Goal: Task Accomplishment & Management: Complete application form

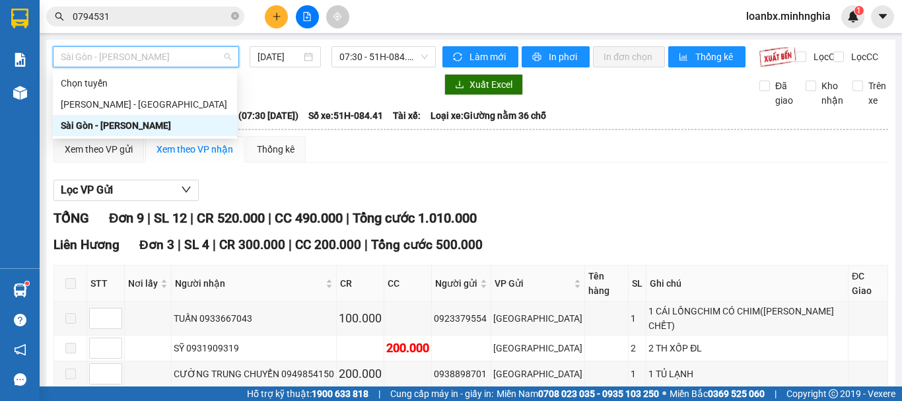
click at [131, 121] on div "Sài Gòn - [PERSON_NAME]" at bounding box center [145, 125] width 168 height 15
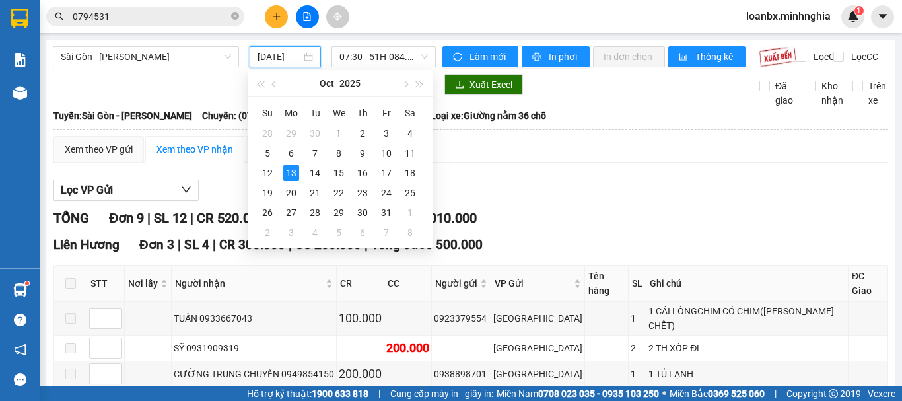
click at [264, 58] on input "[DATE]" at bounding box center [279, 57] width 44 height 15
click at [285, 174] on div "13" at bounding box center [291, 173] width 16 height 16
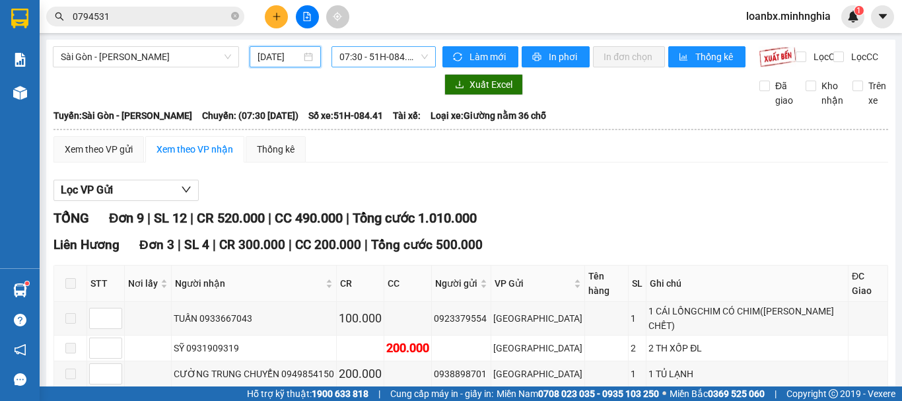
click at [372, 55] on span "07:30 - 51H-084.41" at bounding box center [383, 57] width 88 height 20
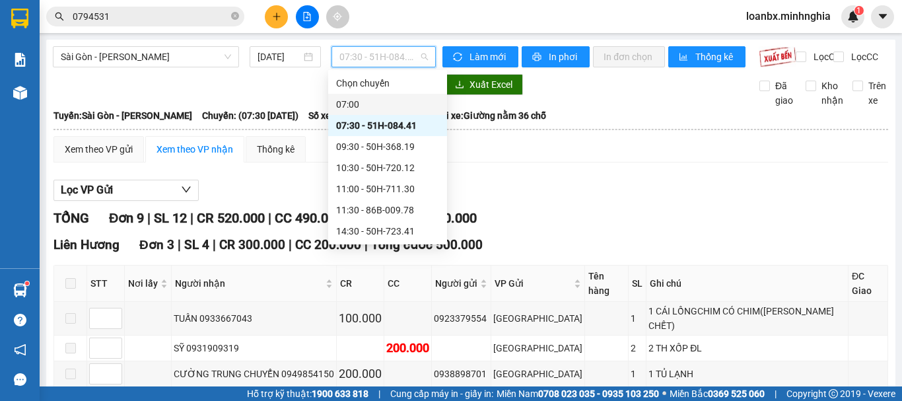
click at [362, 100] on div "07:00" at bounding box center [387, 104] width 103 height 15
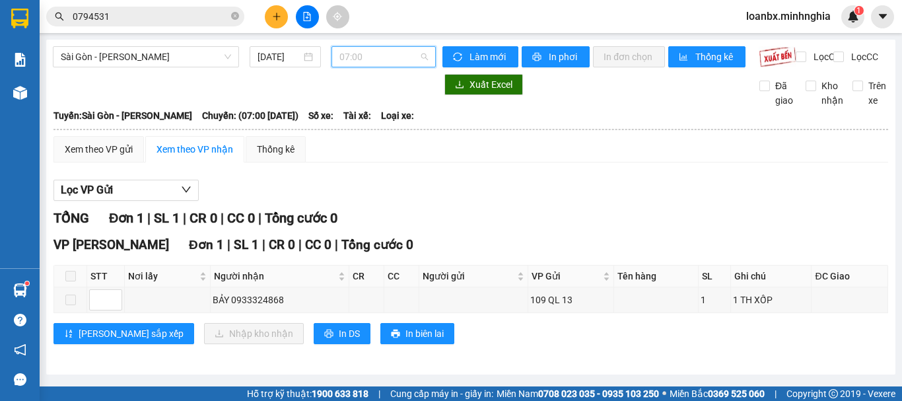
click at [385, 65] on span "07:00" at bounding box center [383, 57] width 88 height 20
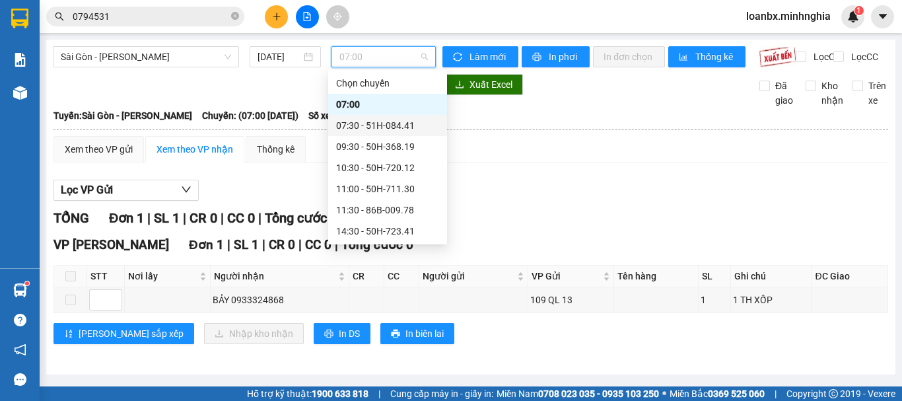
click at [349, 131] on div "07:30 - 51H-084.41" at bounding box center [387, 125] width 103 height 15
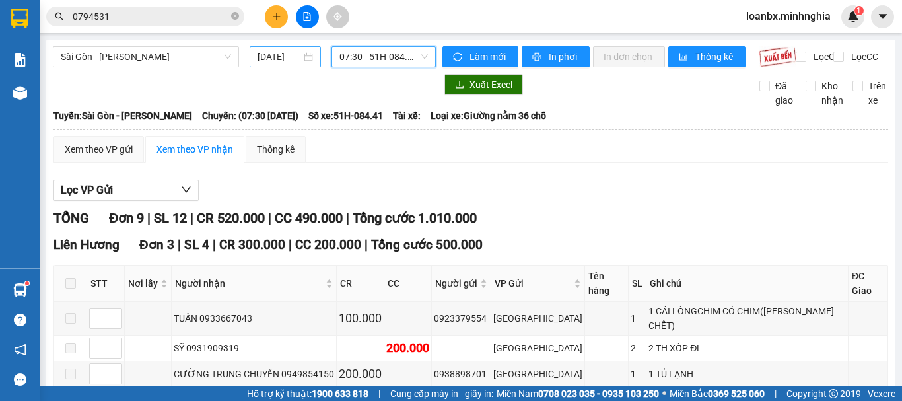
click at [277, 52] on input "[DATE]" at bounding box center [279, 57] width 44 height 15
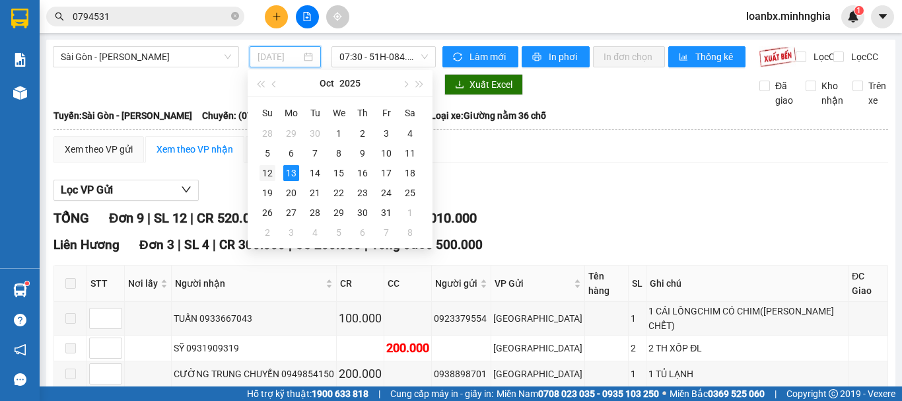
click at [267, 169] on div "12" at bounding box center [267, 173] width 16 height 16
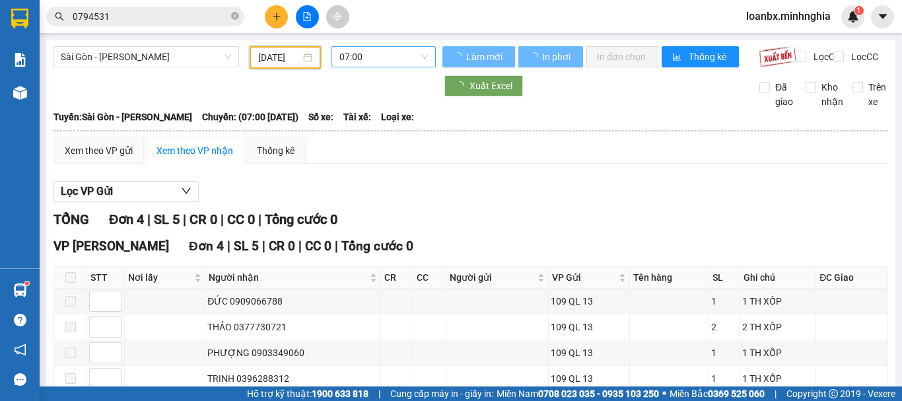
click at [390, 57] on span "07:00" at bounding box center [383, 57] width 88 height 20
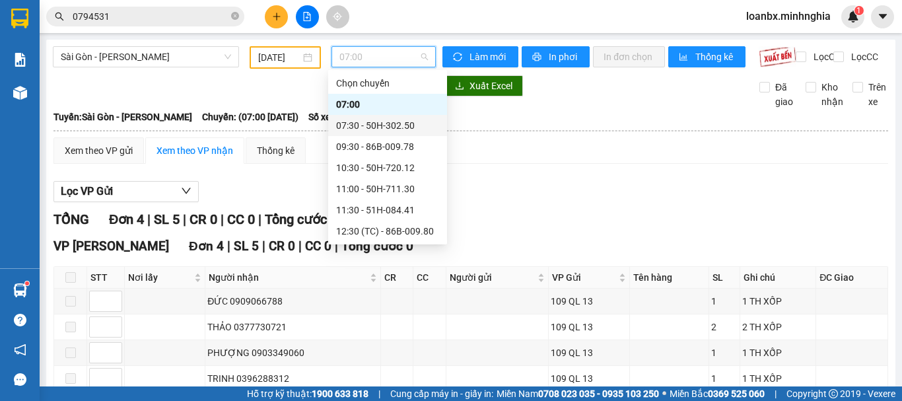
click at [366, 130] on div "07:30 - 50H-302.50" at bounding box center [387, 125] width 103 height 15
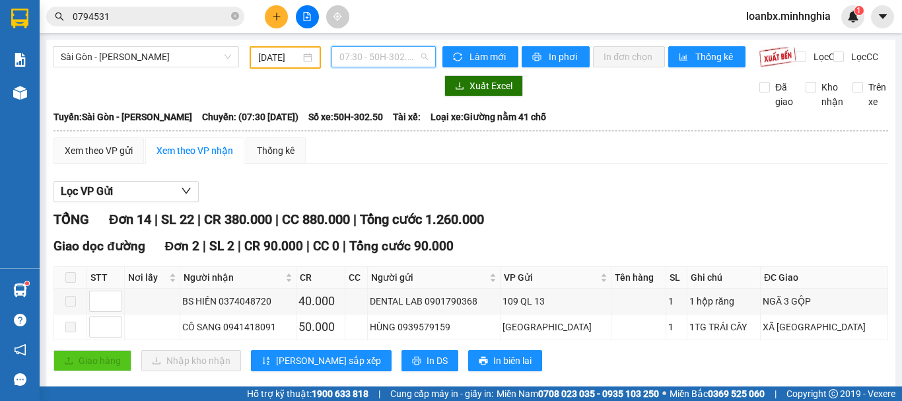
click at [369, 52] on span "07:30 - 50H-302.50" at bounding box center [383, 57] width 88 height 20
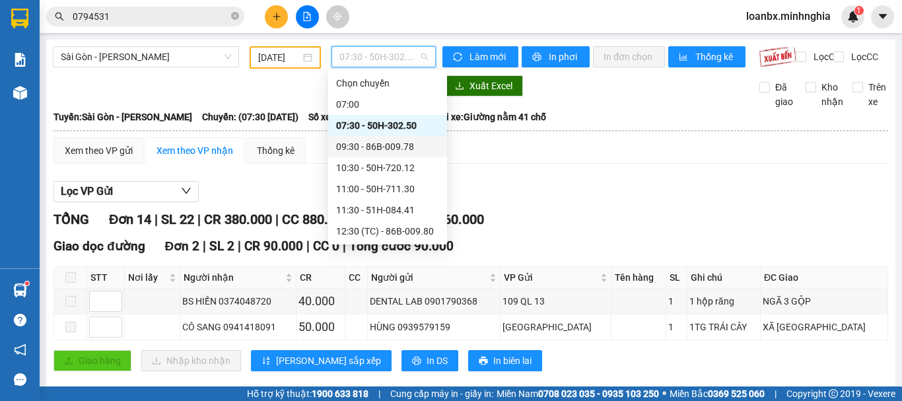
click at [379, 156] on div "09:30 - 86B-009.78" at bounding box center [387, 146] width 119 height 21
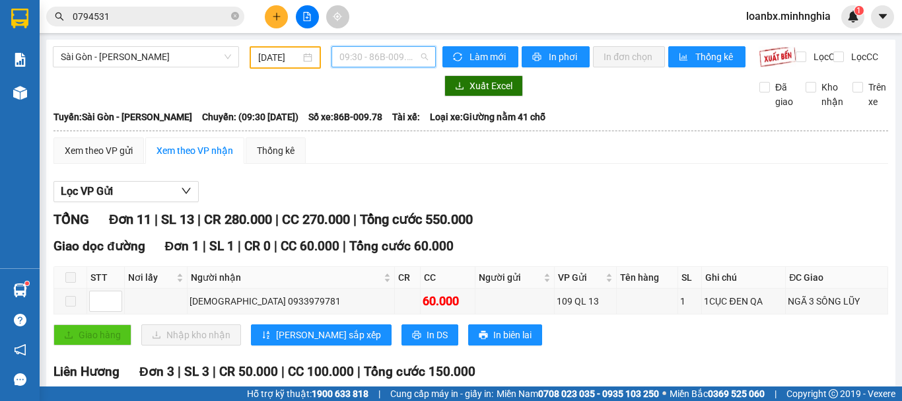
click at [356, 54] on span "09:30 - 86B-009.78" at bounding box center [383, 57] width 88 height 20
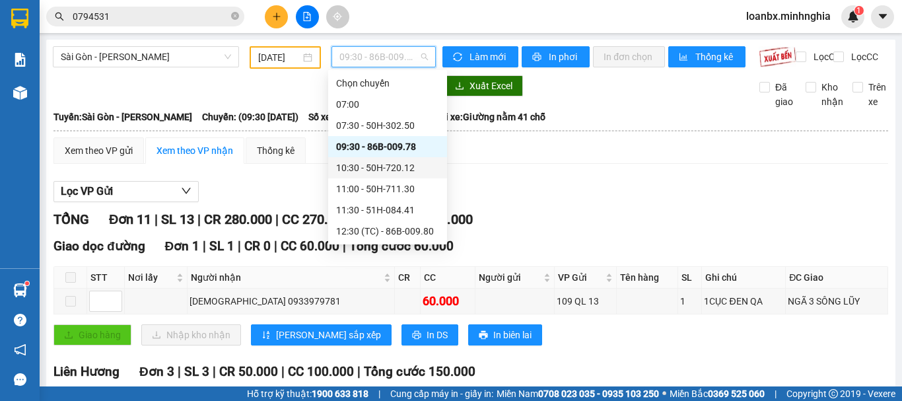
click at [368, 170] on div "10:30 - 50H-720.12" at bounding box center [387, 167] width 103 height 15
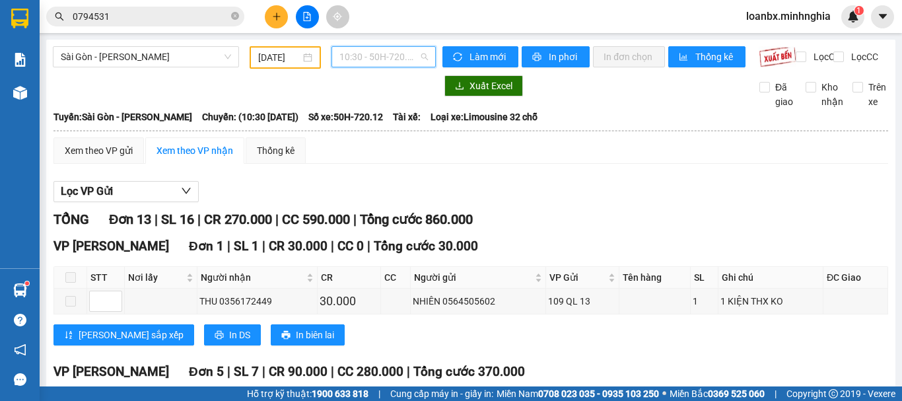
click at [366, 61] on span "10:30 - 50H-720.12" at bounding box center [383, 57] width 88 height 20
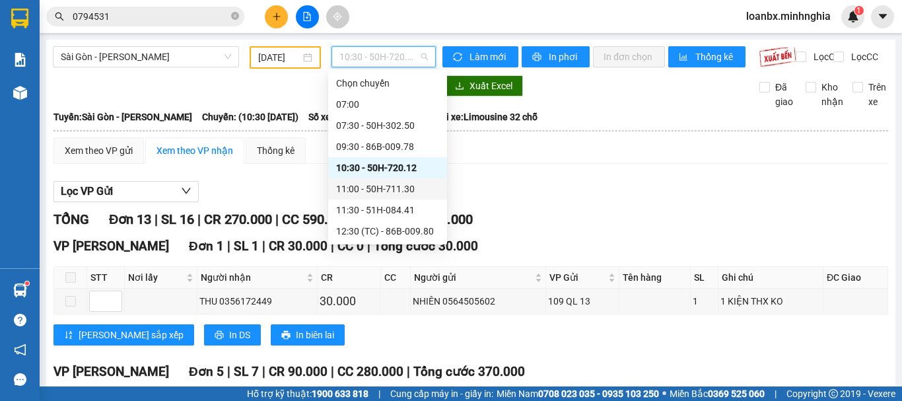
click at [372, 180] on div "11:00 - 50H-711.30" at bounding box center [387, 188] width 119 height 21
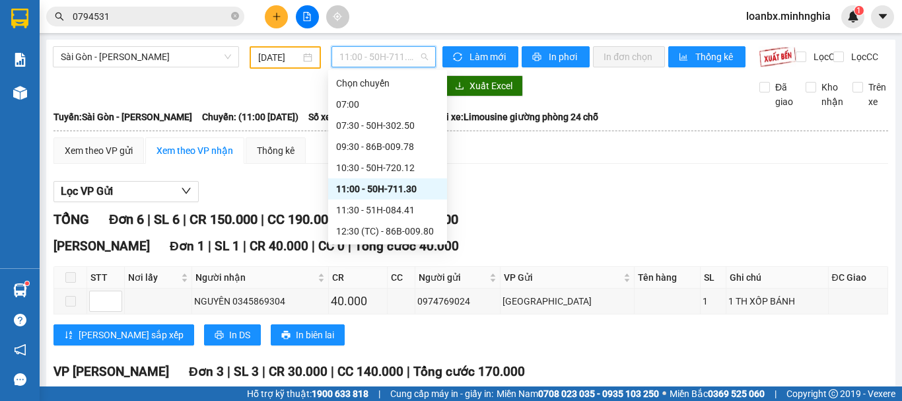
click at [374, 48] on span "11:00 - 50H-711.30" at bounding box center [383, 57] width 88 height 20
click at [359, 209] on div "11:30 - 51H-084.41" at bounding box center [387, 210] width 103 height 15
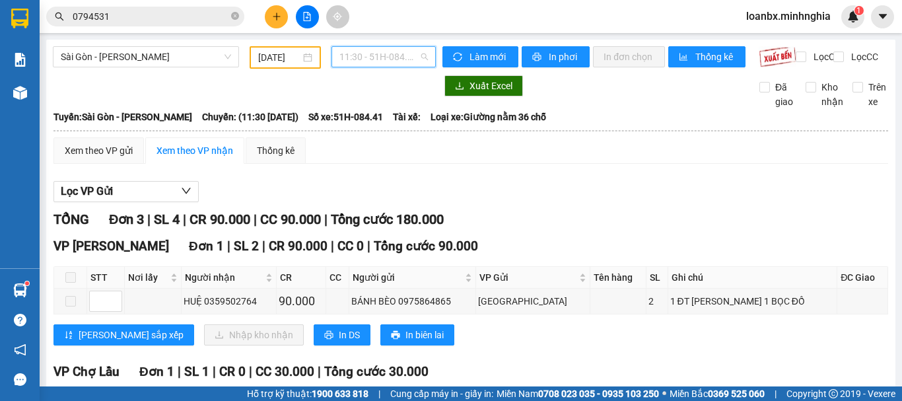
click at [370, 61] on span "11:30 - 51H-084.41" at bounding box center [383, 57] width 88 height 20
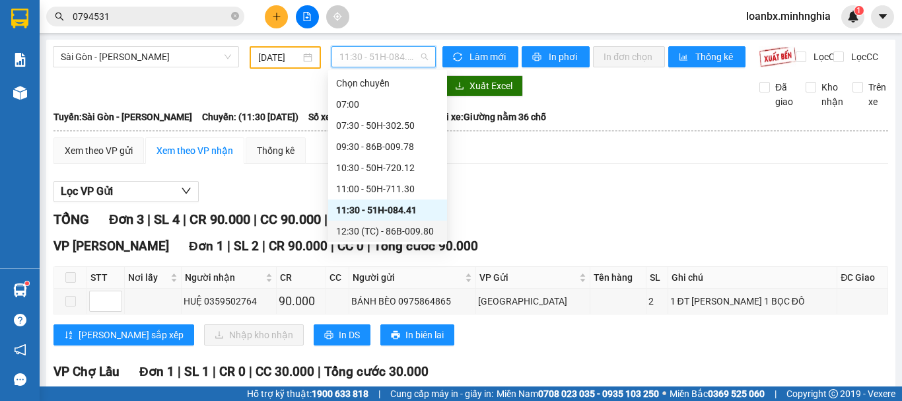
click at [363, 230] on div "12:30 (TC) - 86B-009.80" at bounding box center [387, 231] width 103 height 15
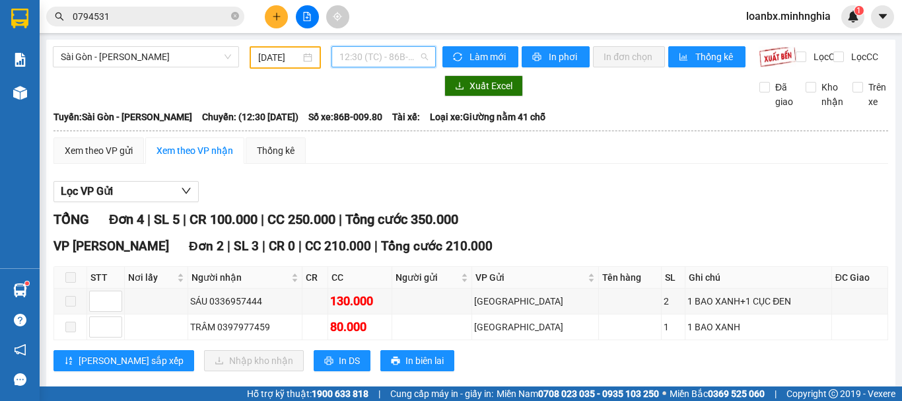
click at [373, 59] on span "12:30 (TC) - 86B-009.80" at bounding box center [383, 57] width 88 height 20
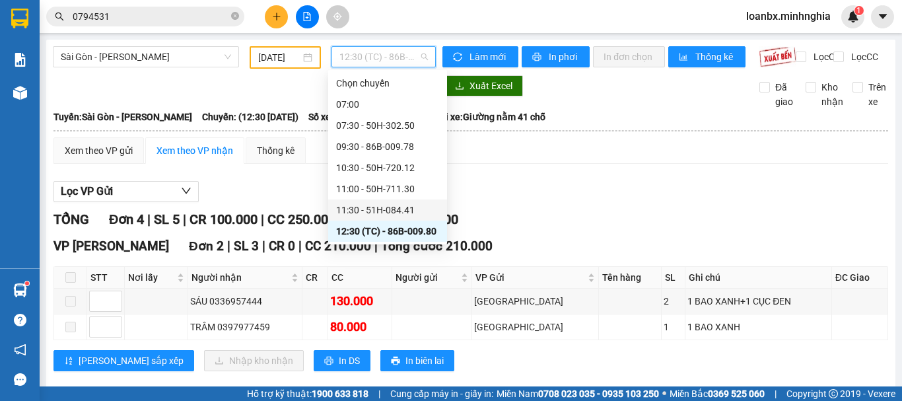
scroll to position [66, 0]
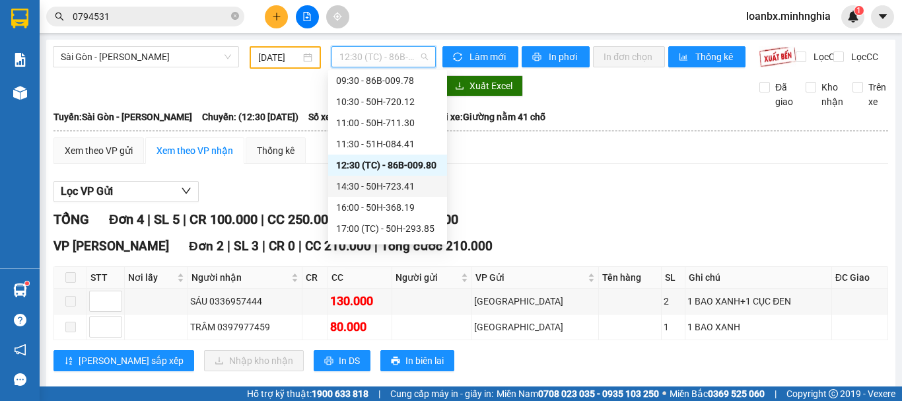
click at [380, 183] on div "14:30 - 50H-723.41" at bounding box center [387, 186] width 103 height 15
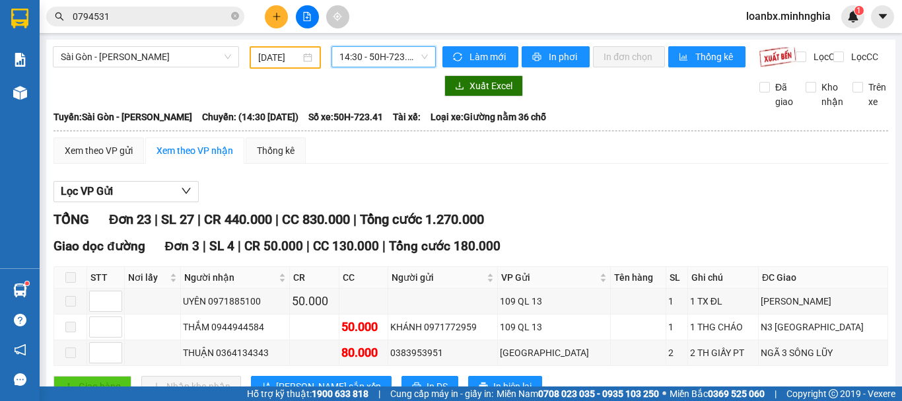
click at [349, 63] on span "14:30 - 50H-723.41" at bounding box center [383, 57] width 88 height 20
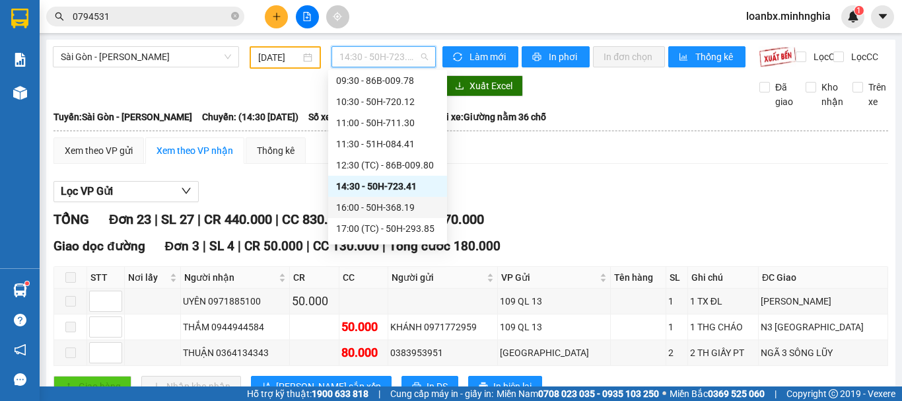
click at [356, 209] on div "16:00 - 50H-368.19" at bounding box center [387, 207] width 103 height 15
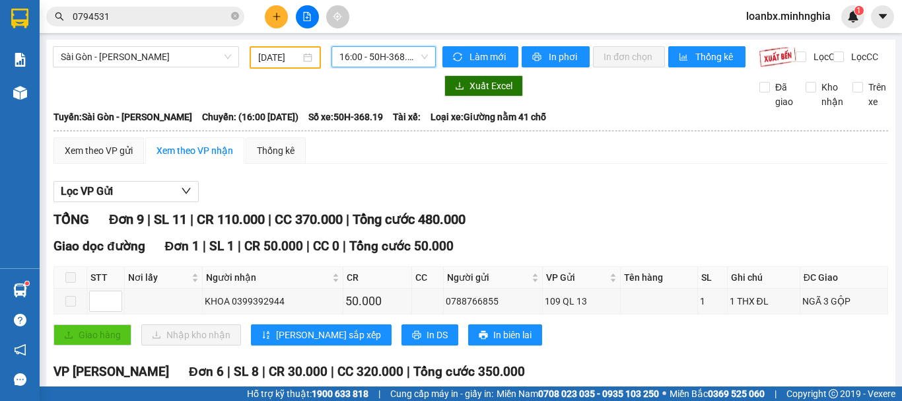
click at [370, 56] on span "16:00 - 50H-368.19" at bounding box center [383, 57] width 88 height 20
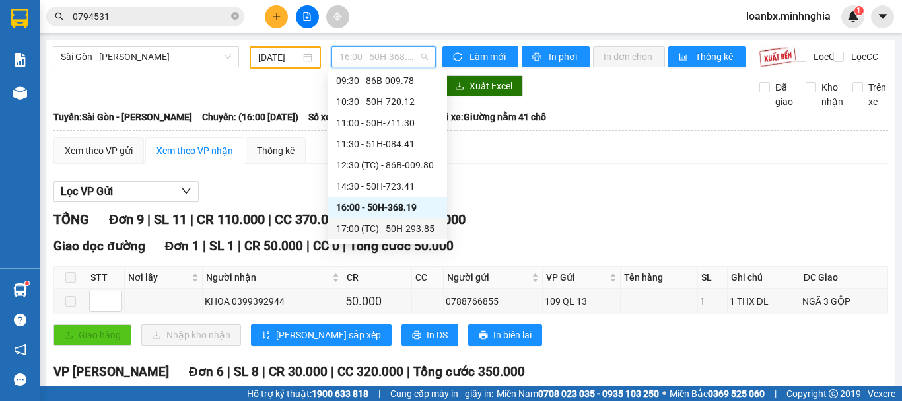
click at [378, 232] on div "17:00 (TC) - 50H-293.85" at bounding box center [387, 228] width 103 height 15
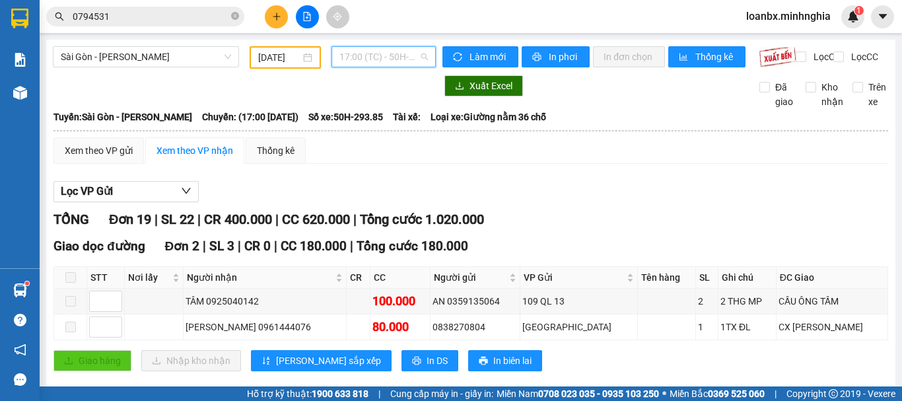
click at [363, 61] on span "17:00 (TC) - 50H-293.85" at bounding box center [383, 57] width 88 height 20
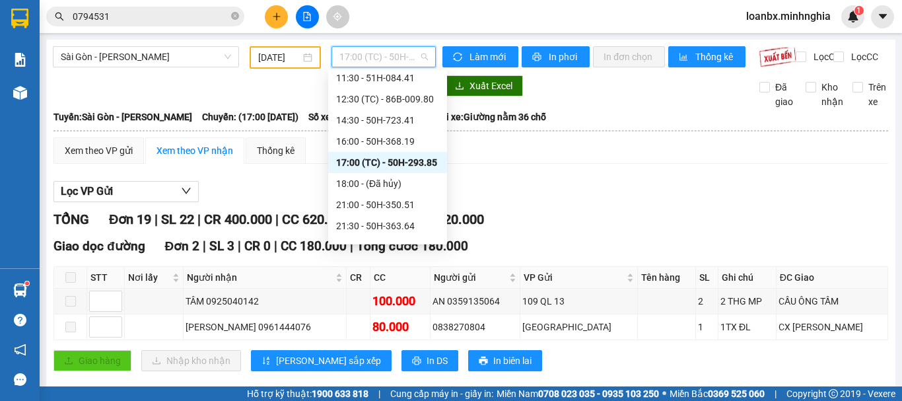
scroll to position [148, 0]
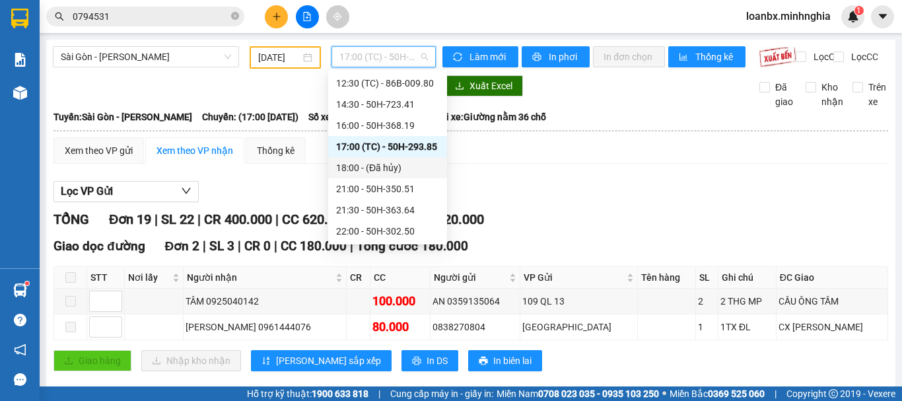
click at [375, 168] on div "18:00 - (Đã hủy)" at bounding box center [387, 167] width 103 height 15
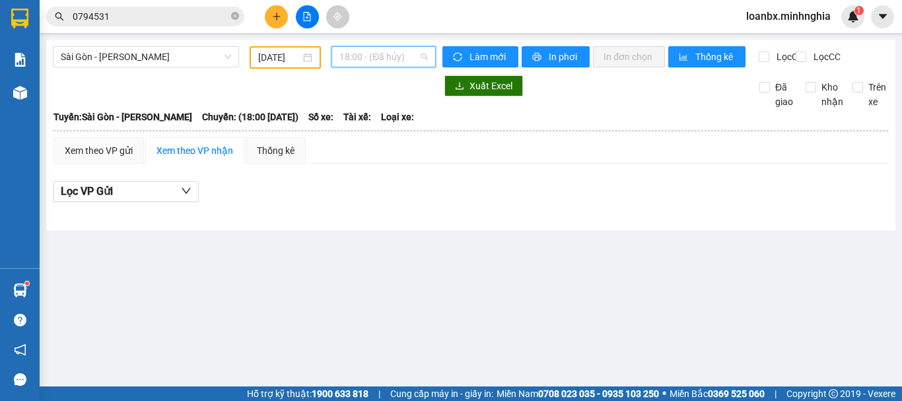
click at [374, 58] on span "18:00 - (Đã hủy)" at bounding box center [383, 57] width 88 height 20
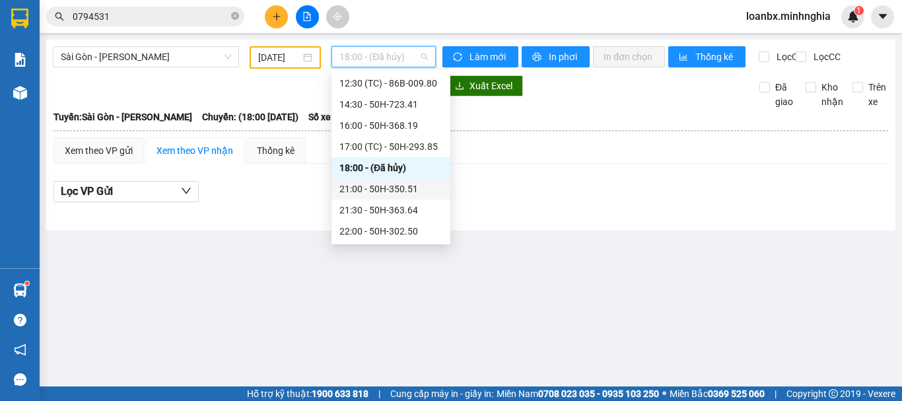
click at [398, 191] on div "21:00 - 50H-350.51" at bounding box center [390, 189] width 103 height 15
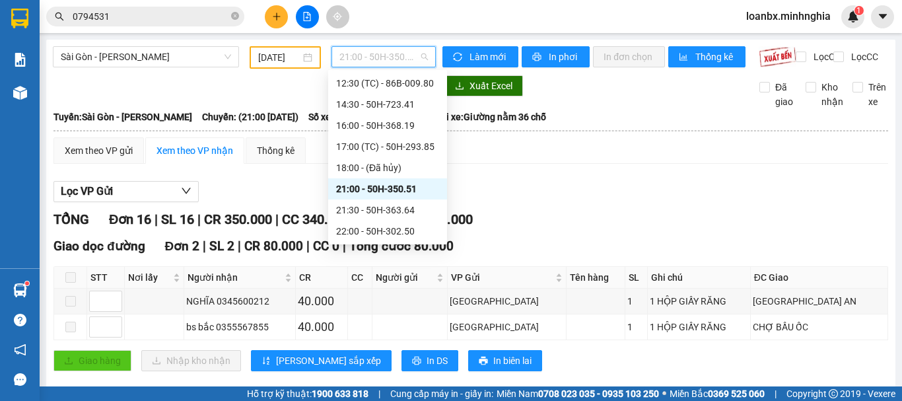
click at [368, 58] on span "21:00 - 50H-350.51" at bounding box center [383, 57] width 88 height 20
click at [368, 210] on div "21:30 - 50H-363.64" at bounding box center [387, 210] width 103 height 15
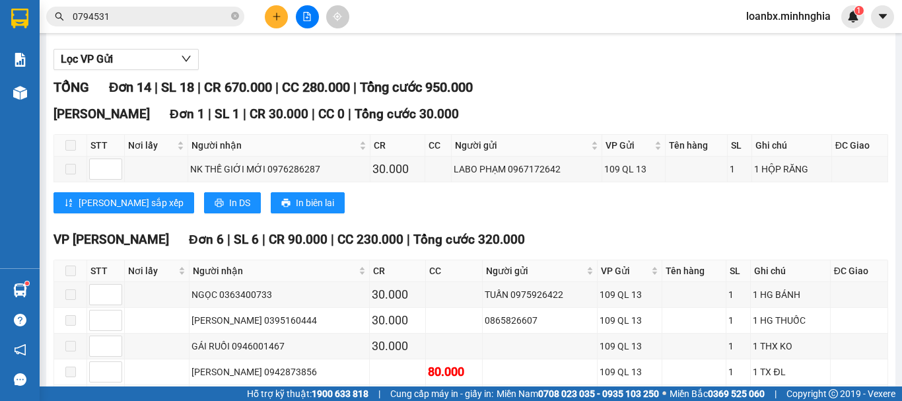
scroll to position [330, 0]
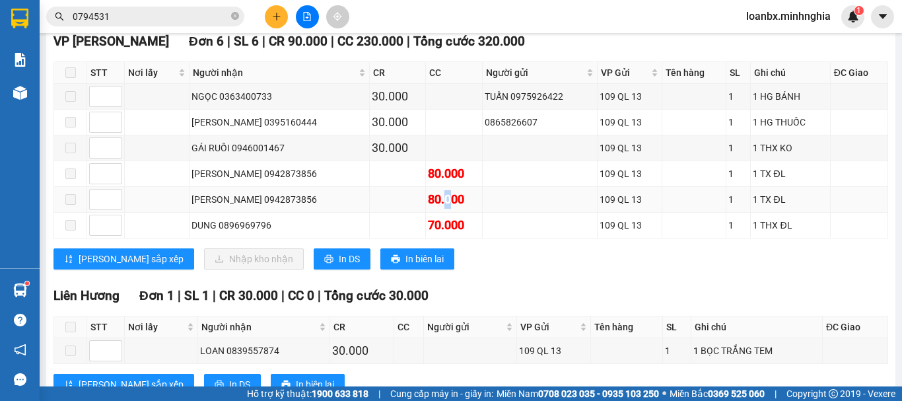
click at [440, 213] on td "80.000" at bounding box center [454, 200] width 57 height 26
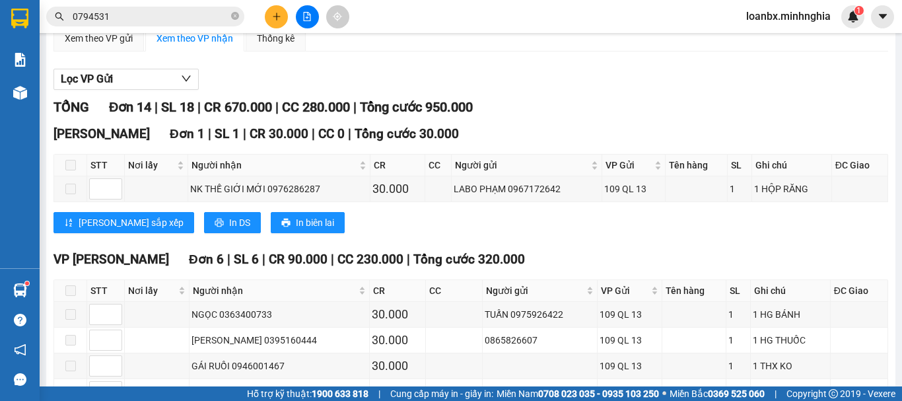
scroll to position [0, 0]
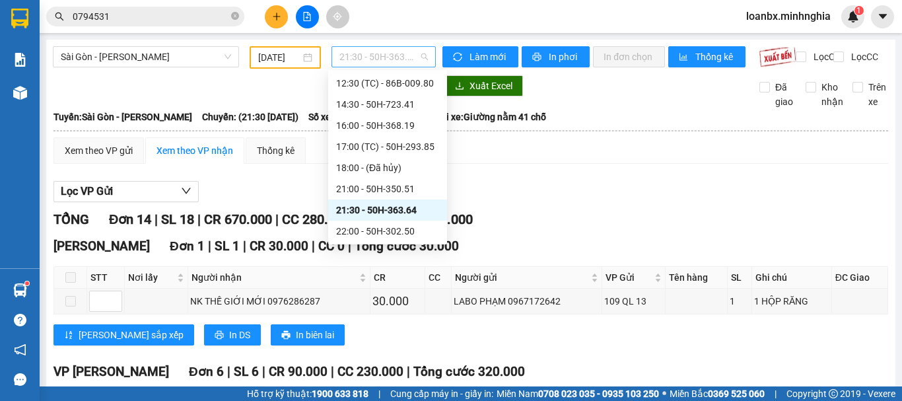
click at [379, 59] on span "21:30 - 50H-363.64" at bounding box center [383, 57] width 88 height 20
click at [362, 224] on div "22:00 - 50H-302.50" at bounding box center [387, 231] width 103 height 15
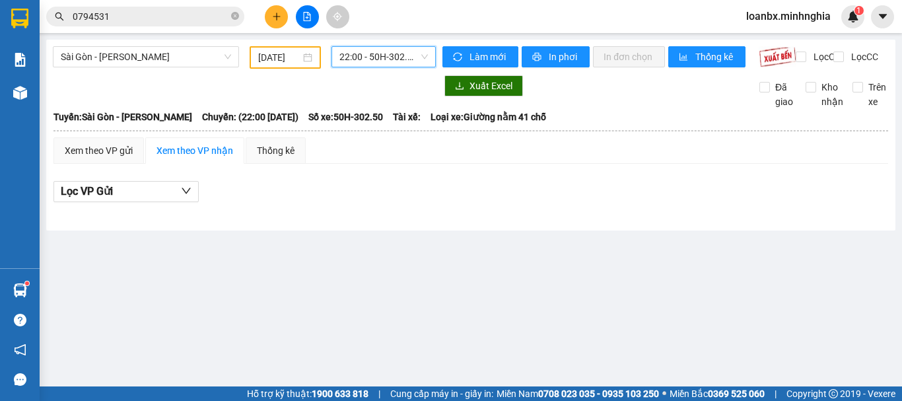
click at [269, 54] on input "[DATE]" at bounding box center [279, 57] width 42 height 15
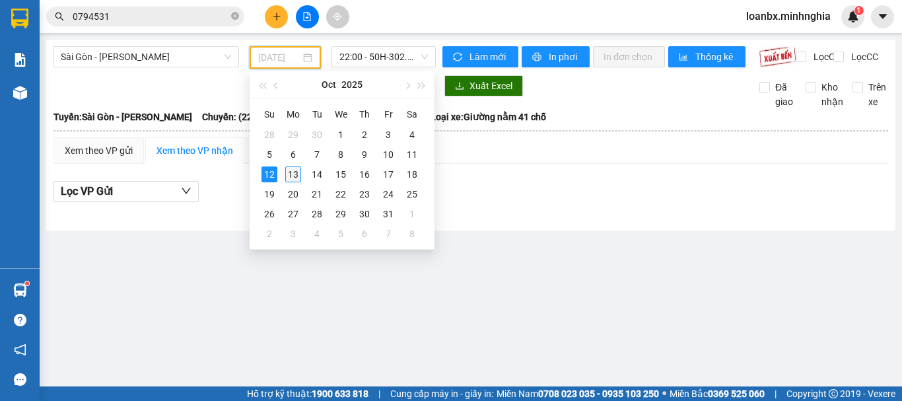
click at [288, 170] on div "13" at bounding box center [293, 174] width 16 height 16
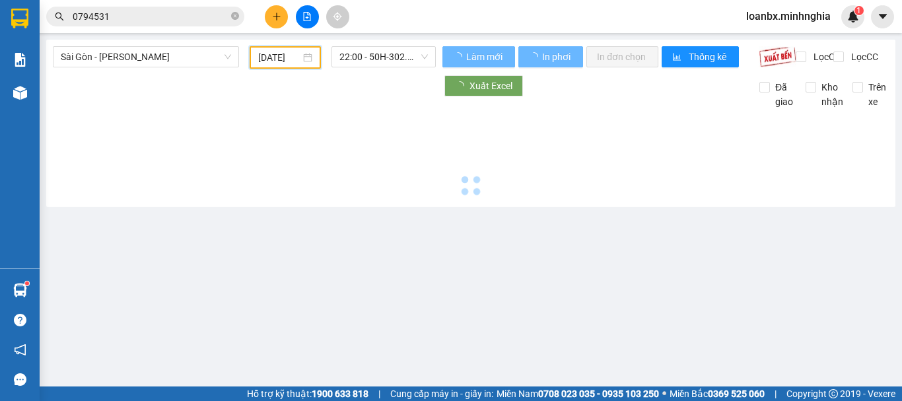
type input "[DATE]"
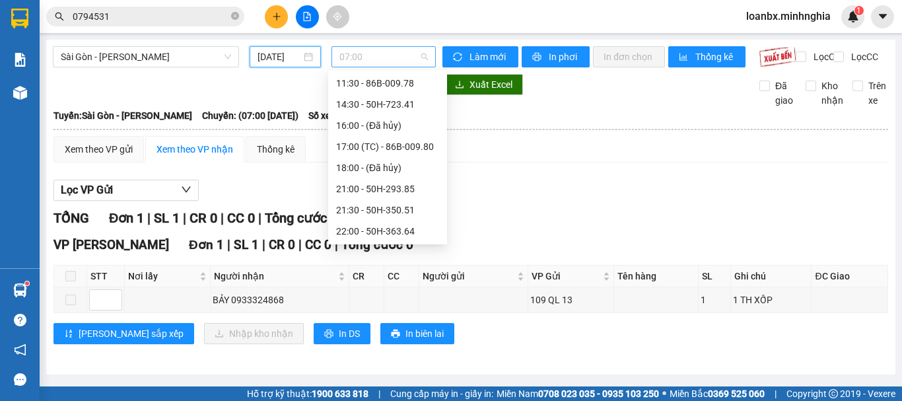
scroll to position [21, 0]
click at [393, 58] on span "07:00" at bounding box center [383, 57] width 88 height 20
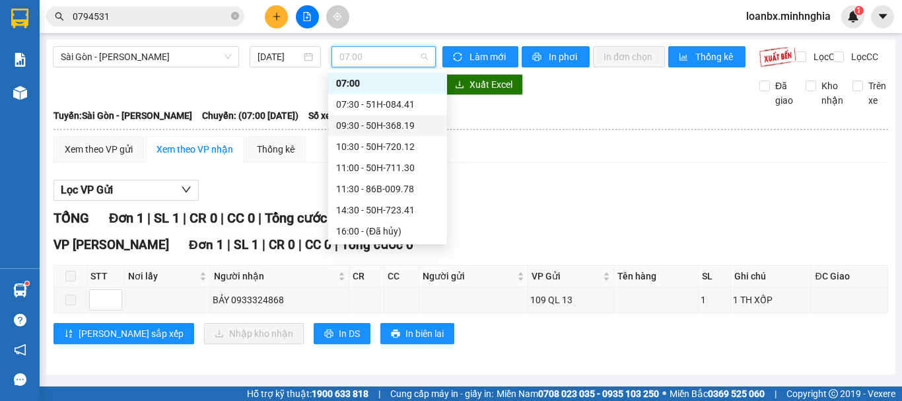
click at [377, 129] on div "09:30 - 50H-368.19" at bounding box center [387, 125] width 103 height 15
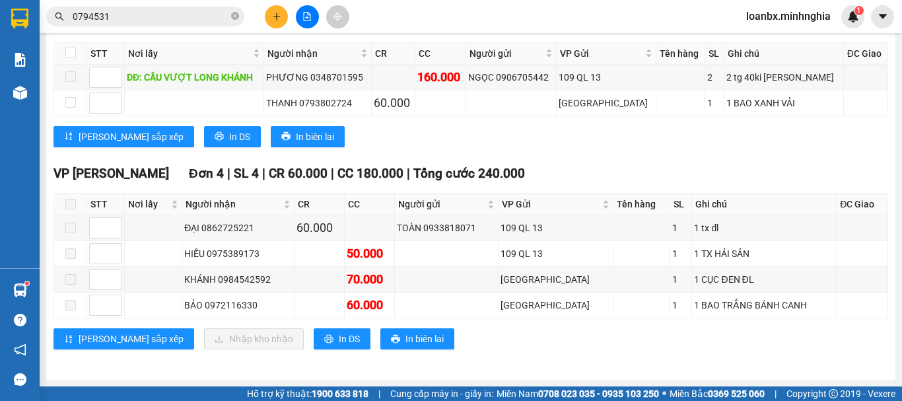
scroll to position [574, 0]
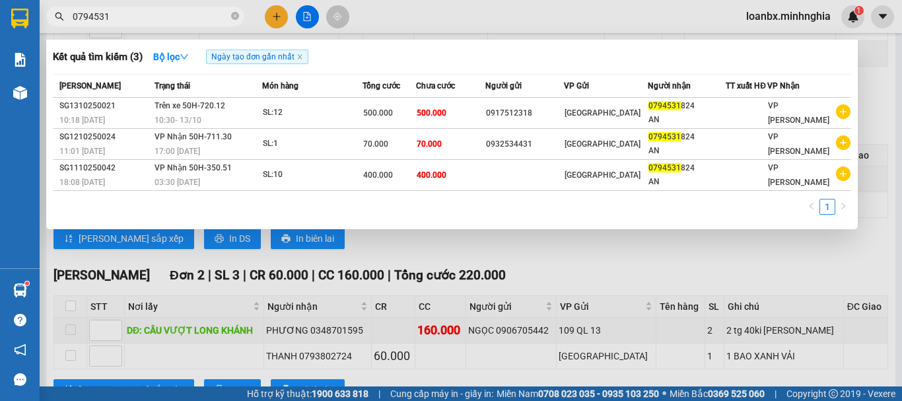
drag, startPoint x: 125, startPoint y: 18, endPoint x: 40, endPoint y: 22, distance: 84.6
click at [40, 22] on div "0794531" at bounding box center [128, 17] width 257 height 20
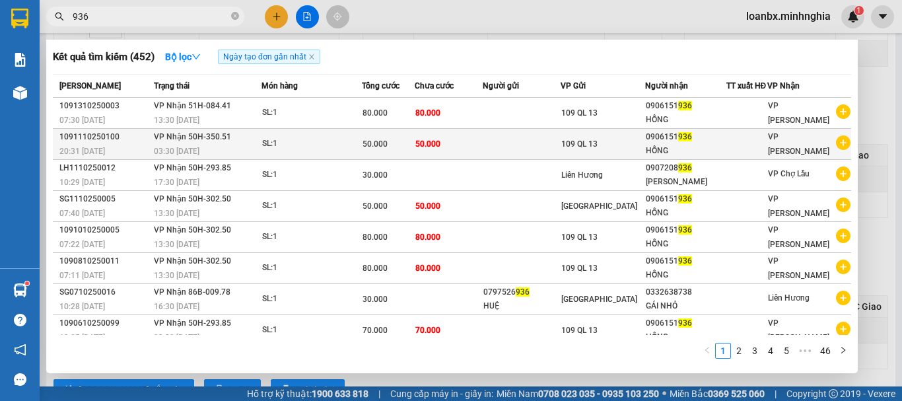
type input "936"
click at [475, 153] on td "50.000" at bounding box center [449, 144] width 68 height 31
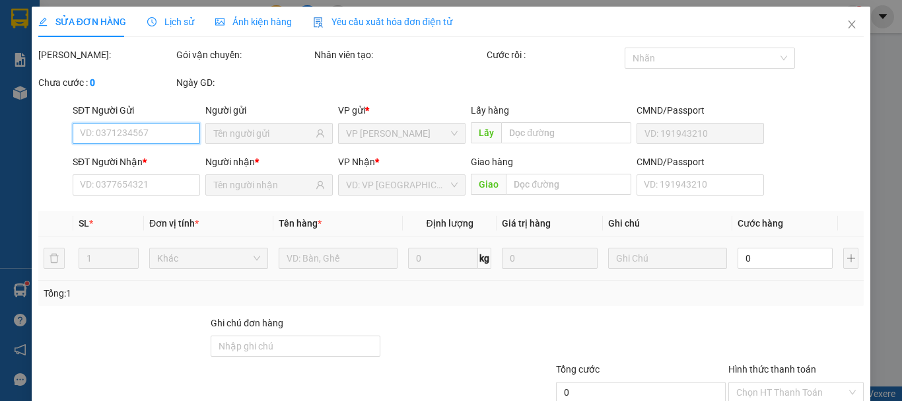
type input "0906151936"
type input "HỒNG"
type input "50.000"
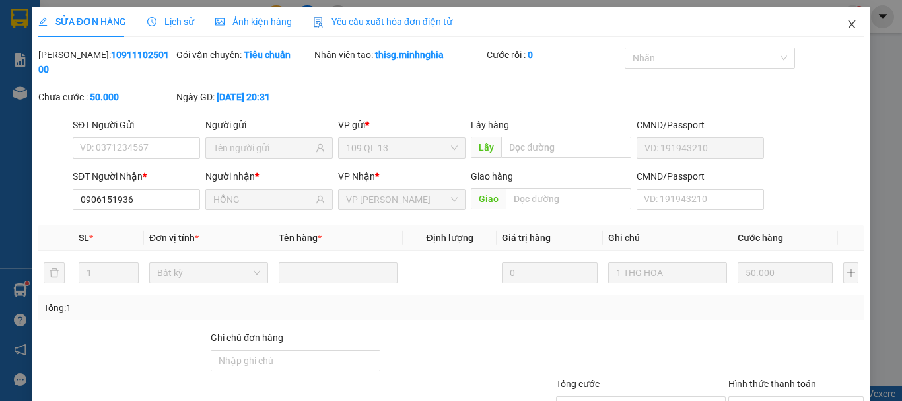
click at [836, 22] on span "Close" at bounding box center [851, 25] width 37 height 37
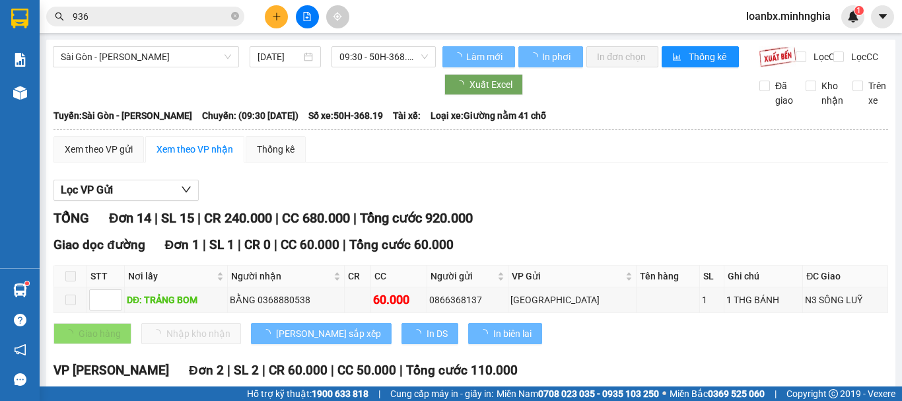
click at [131, 17] on input "936" at bounding box center [151, 16] width 156 height 15
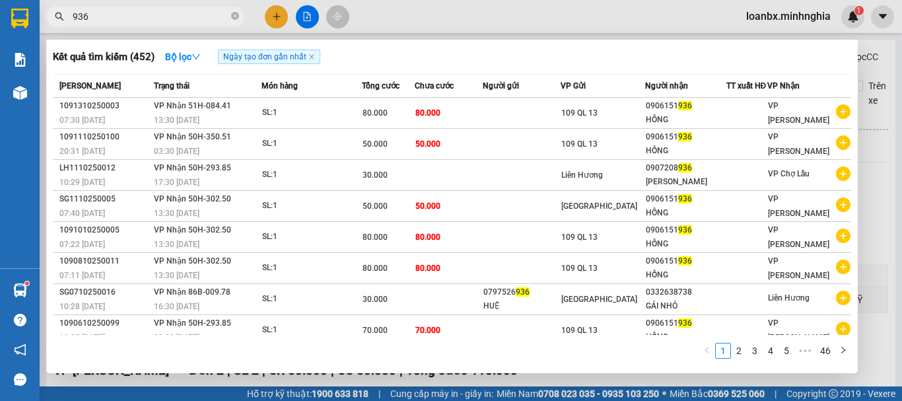
drag, startPoint x: 110, startPoint y: 15, endPoint x: 4, endPoint y: 22, distance: 106.5
click at [4, 22] on section "Kết quả tìm kiếm ( 452 ) Bộ lọc Ngày tạo đơn gần nhất Mã ĐH Trạng thái Món hàng…" at bounding box center [451, 200] width 902 height 401
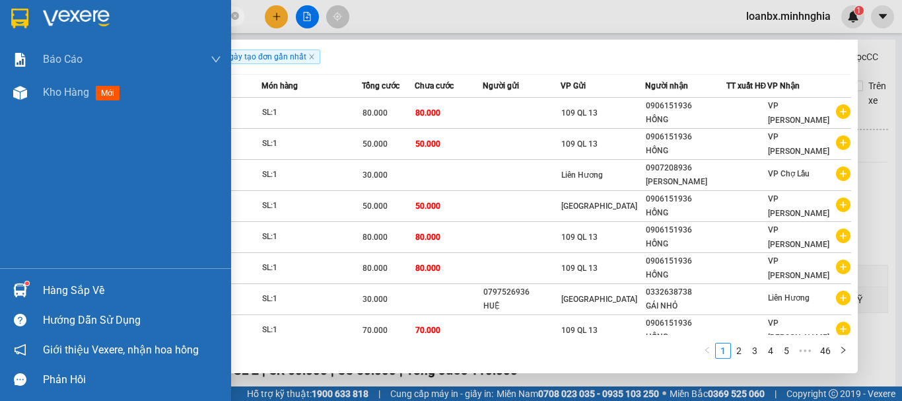
type input "824"
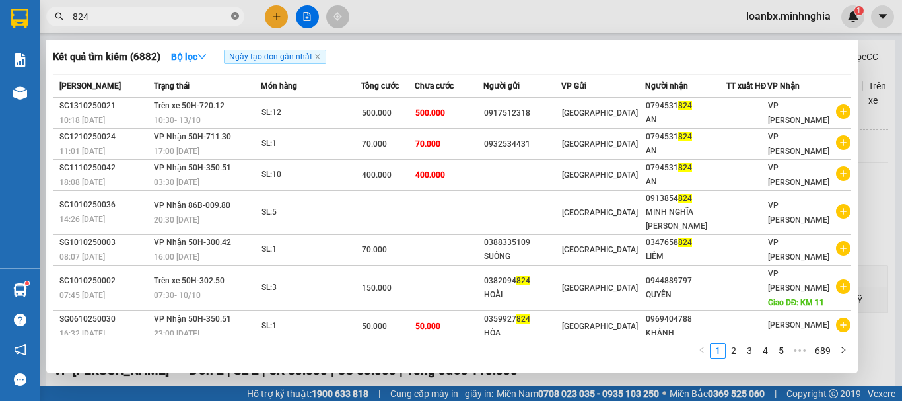
click at [234, 20] on icon "close-circle" at bounding box center [235, 16] width 8 height 8
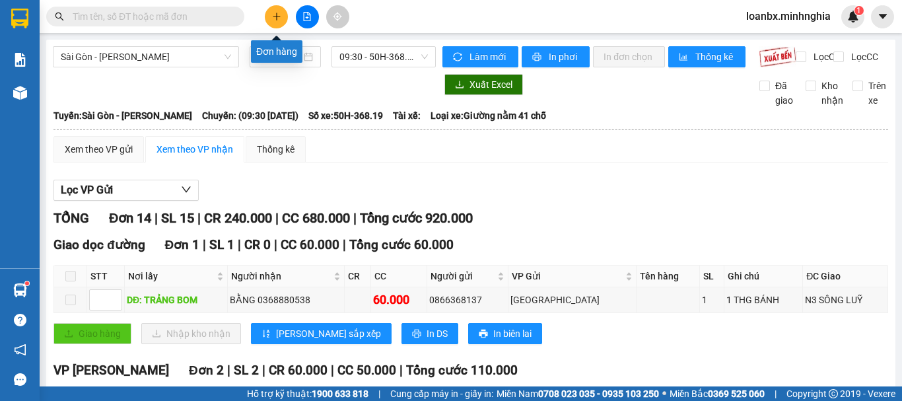
click at [282, 24] on button at bounding box center [276, 16] width 23 height 23
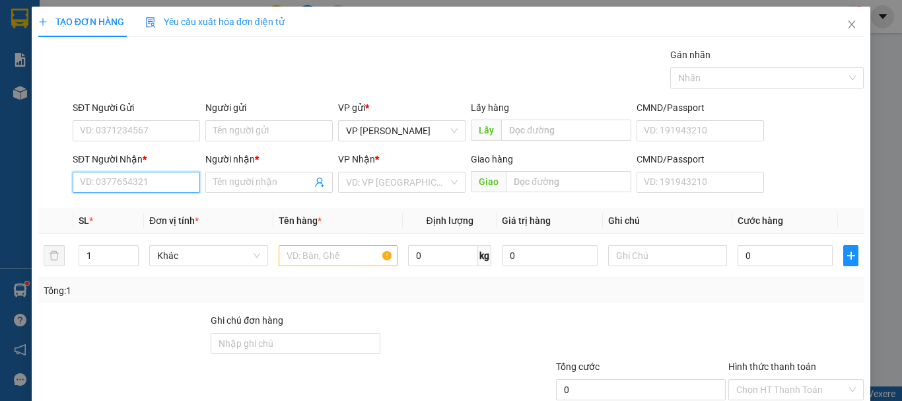
click at [149, 174] on input "SĐT Người Nhận *" at bounding box center [136, 182] width 127 height 21
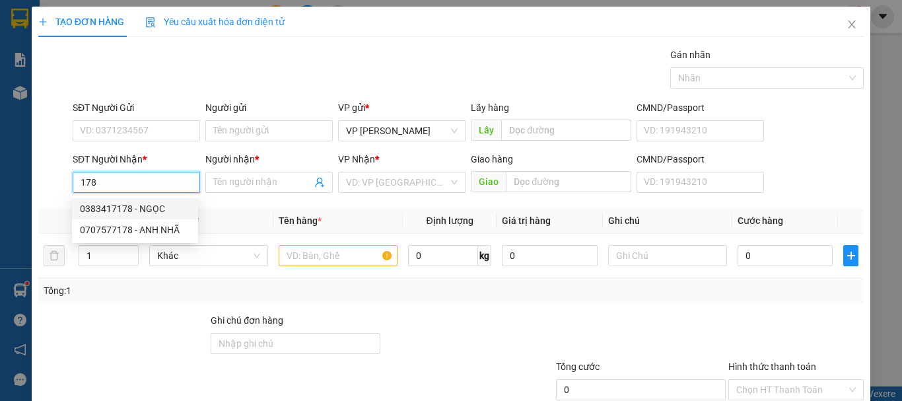
click at [127, 201] on div "0383417178 - NGỌC" at bounding box center [135, 208] width 126 height 21
type input "0383417178"
type input "NGỌC"
type input "CÂY XĂNG DUY ĐẠT LONG KHÁNH"
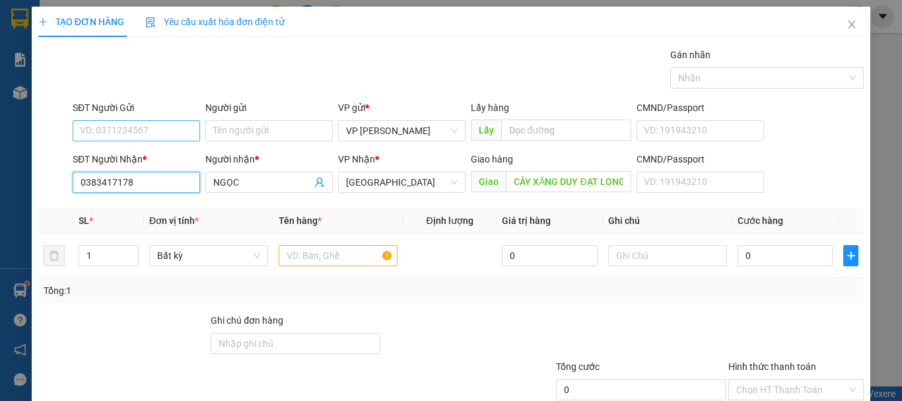
type input "0383417178"
click at [147, 135] on input "SĐT Người Gửi" at bounding box center [136, 130] width 127 height 21
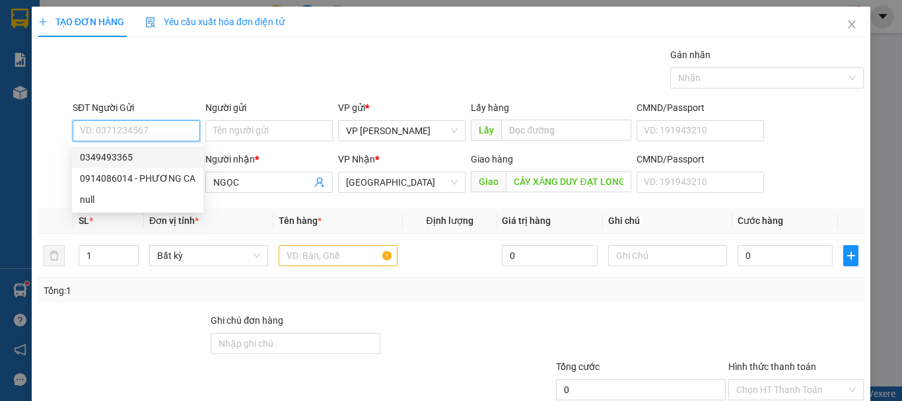
click at [132, 157] on div "0349493365" at bounding box center [138, 157] width 116 height 15
type input "0349493365"
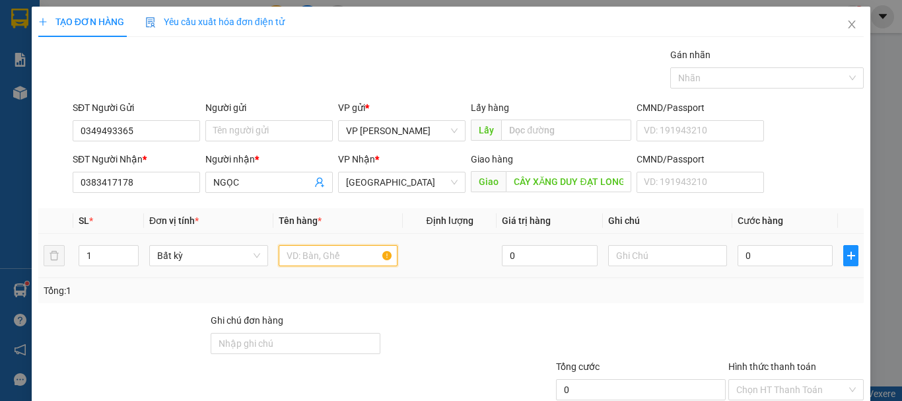
drag, startPoint x: 296, startPoint y: 254, endPoint x: 364, endPoint y: 257, distance: 68.0
click at [308, 254] on input "text" at bounding box center [338, 255] width 119 height 21
click at [642, 266] on div at bounding box center [667, 255] width 119 height 26
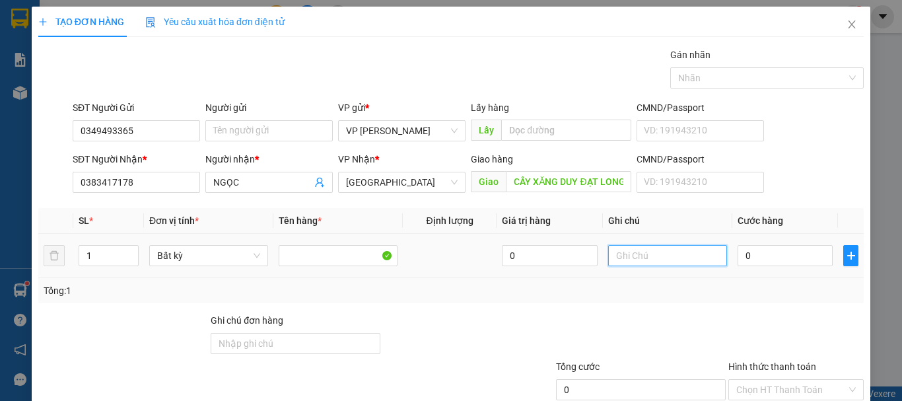
paste input "1 thx - cá"
type input "1 thx - cá"
click at [781, 265] on input "0" at bounding box center [784, 255] width 95 height 21
type input "9"
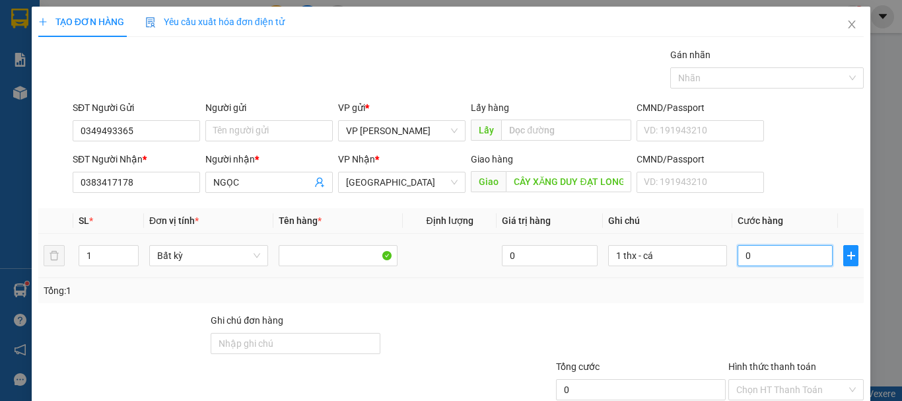
type input "9"
type input "90"
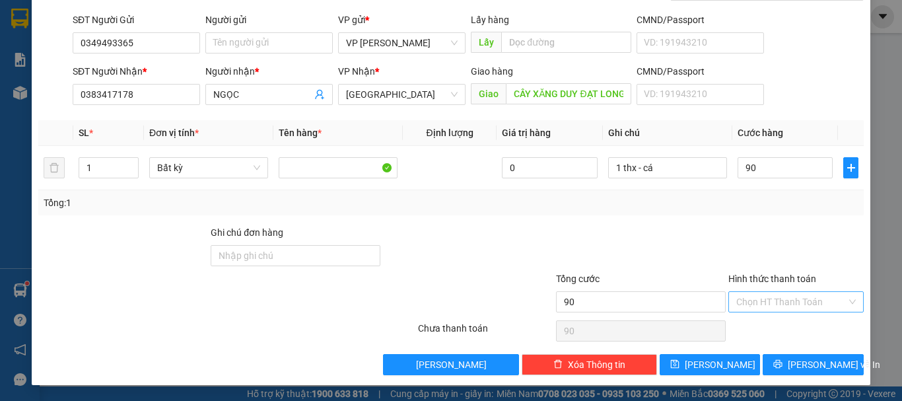
type input "90.000"
drag, startPoint x: 773, startPoint y: 314, endPoint x: 780, endPoint y: 304, distance: 11.9
click at [773, 315] on div "Hình thức thanh toán Chọn HT Thanh Toán" at bounding box center [795, 294] width 135 height 46
drag, startPoint x: 784, startPoint y: 298, endPoint x: 781, endPoint y: 310, distance: 13.0
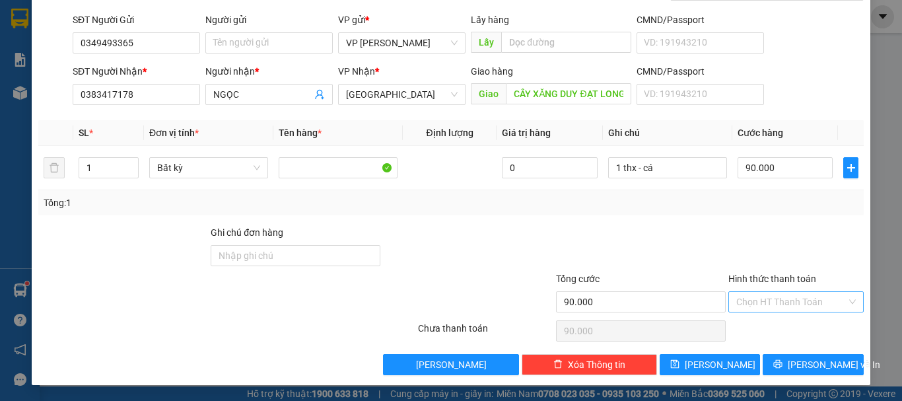
click at [786, 298] on input "Hình thức thanh toán" at bounding box center [791, 302] width 110 height 20
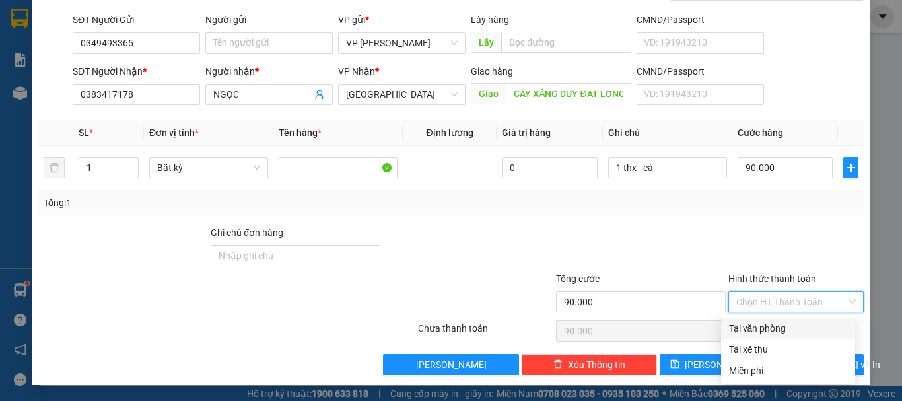
drag, startPoint x: 775, startPoint y: 322, endPoint x: 778, endPoint y: 340, distance: 18.7
click at [775, 322] on div "Tại văn phòng" at bounding box center [788, 328] width 118 height 15
type input "0"
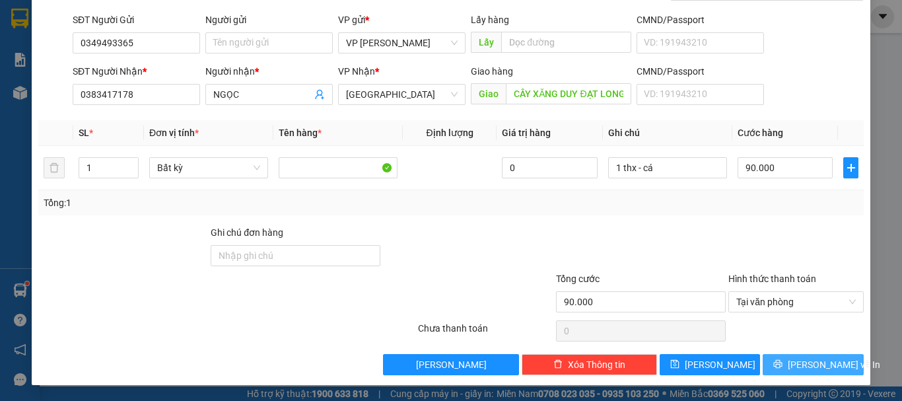
click at [795, 370] on span "[PERSON_NAME] và In" at bounding box center [834, 364] width 92 height 15
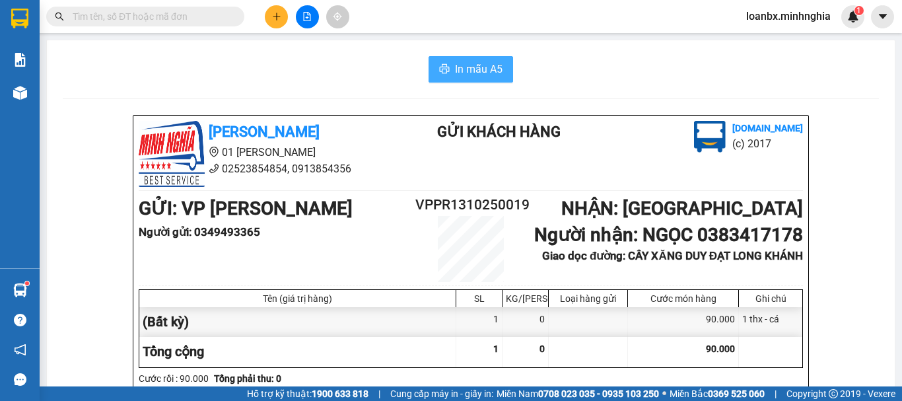
click at [476, 63] on span "In mẫu A5" at bounding box center [479, 69] width 48 height 17
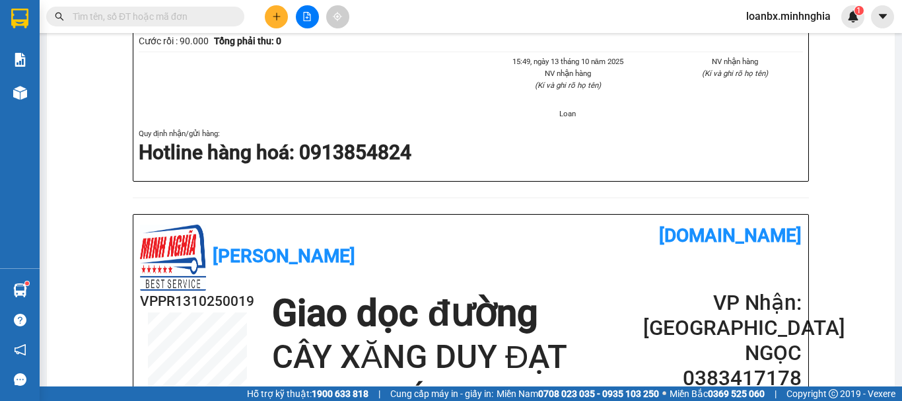
scroll to position [78, 26]
click at [277, 20] on icon "plus" at bounding box center [276, 16] width 9 height 9
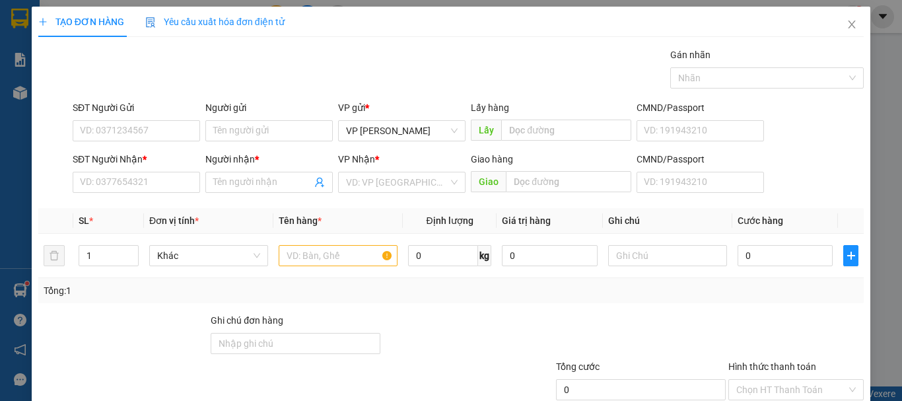
click at [114, 199] on div "Transit Pickup Surcharge Ids Transit Deliver Surcharge Ids Transit Deliver Surc…" at bounding box center [450, 255] width 825 height 415
click at [123, 182] on input "SĐT Người Nhận *" at bounding box center [136, 182] width 127 height 21
type input "625"
click at [146, 211] on th "Đơn vị tính *" at bounding box center [208, 221] width 129 height 26
click at [129, 191] on input "625" at bounding box center [136, 182] width 127 height 21
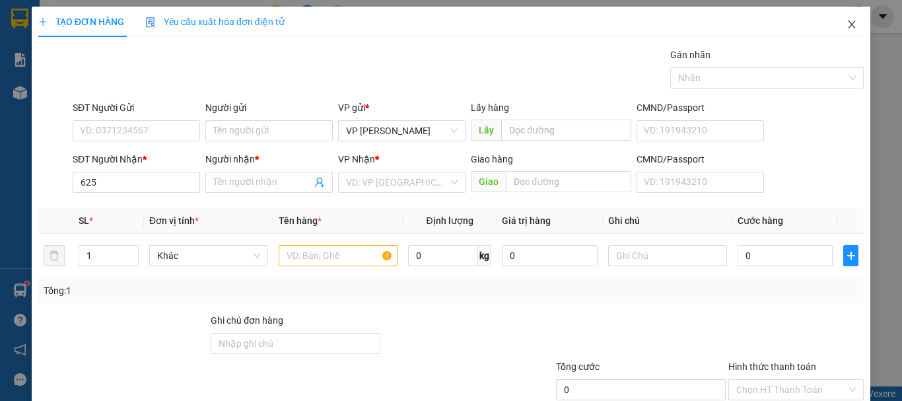
drag, startPoint x: 836, startPoint y: 21, endPoint x: 776, endPoint y: 30, distance: 60.7
click at [846, 21] on icon "close" at bounding box center [851, 24] width 11 height 11
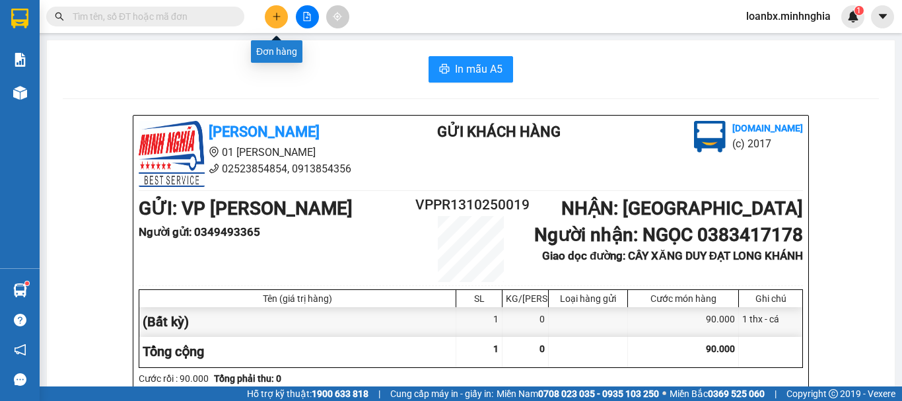
click at [271, 23] on button at bounding box center [276, 16] width 23 height 23
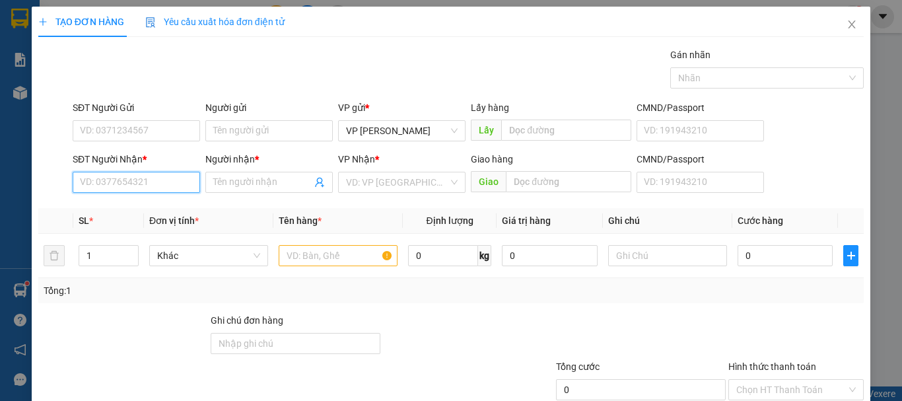
click at [123, 172] on input "SĐT Người Nhận *" at bounding box center [136, 182] width 127 height 21
click at [143, 205] on div "0814624625 - TUYÊN" at bounding box center [135, 208] width 110 height 15
type input "0814624625"
type input "TUYÊN"
type input "0814624625"
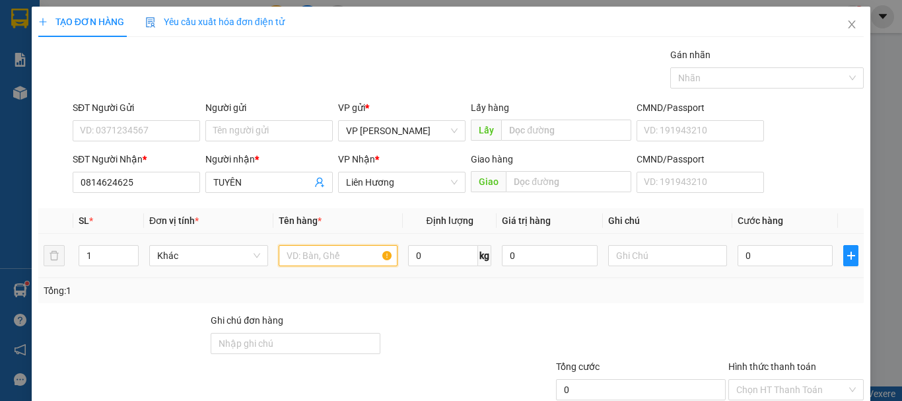
drag, startPoint x: 301, startPoint y: 259, endPoint x: 307, endPoint y: 263, distance: 7.5
click at [302, 261] on input "text" at bounding box center [338, 255] width 119 height 21
type input "2"
click at [133, 252] on span "up" at bounding box center [131, 252] width 8 height 8
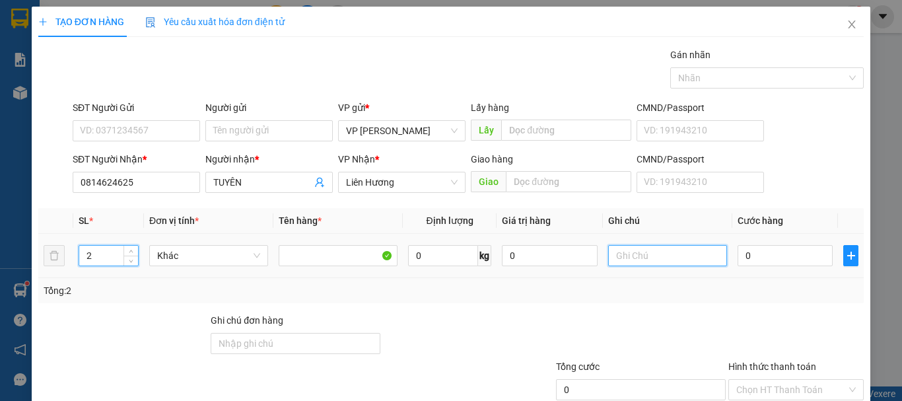
drag, startPoint x: 645, startPoint y: 257, endPoint x: 617, endPoint y: 154, distance: 106.7
click at [644, 257] on input "text" at bounding box center [667, 255] width 119 height 21
paste input "1 thx - cá"
click at [609, 259] on input "1 thx - cá" at bounding box center [667, 255] width 119 height 21
type input "2 thx - cá"
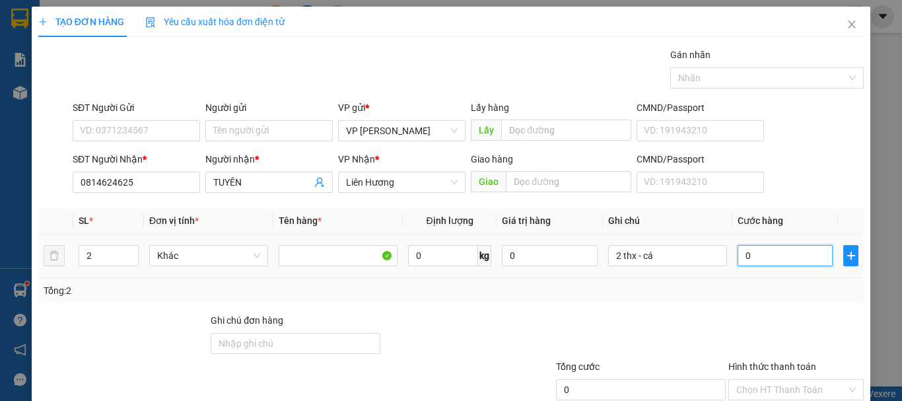
click at [752, 261] on input "0" at bounding box center [784, 255] width 95 height 21
type input "6"
type input "60"
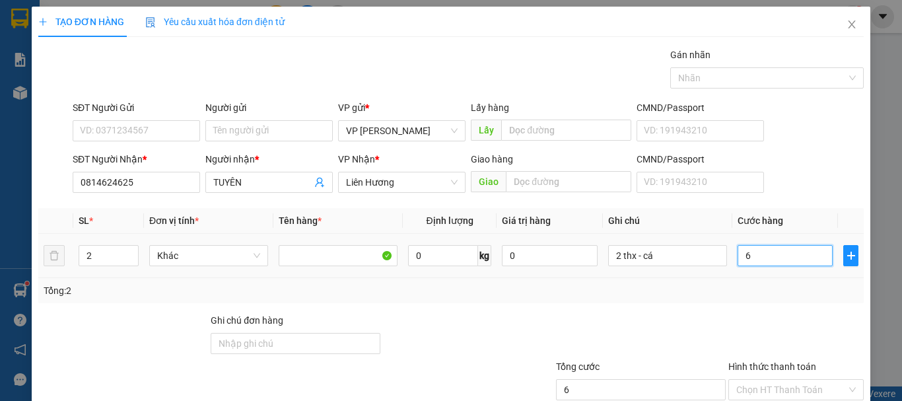
type input "60"
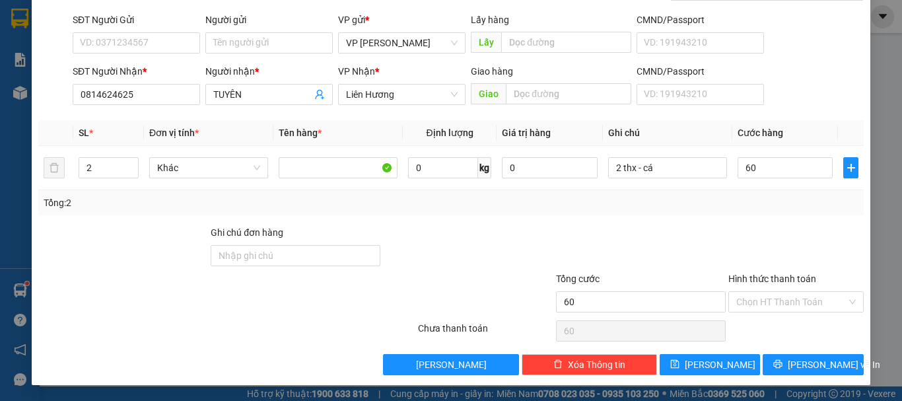
type input "60.000"
click at [770, 312] on div "Hình thức thanh toán Chọn HT Thanh Toán" at bounding box center [795, 294] width 135 height 46
click at [770, 325] on div "Chọn HT Thanh Toán" at bounding box center [796, 331] width 138 height 26
drag, startPoint x: 782, startPoint y: 300, endPoint x: 782, endPoint y: 312, distance: 12.5
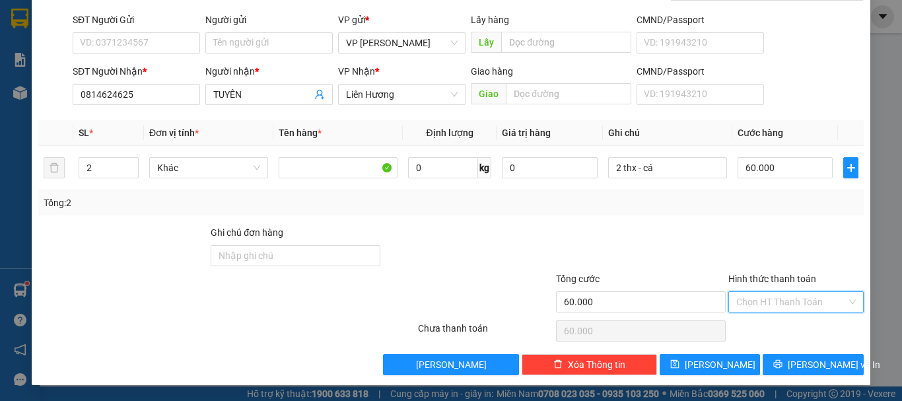
click at [782, 304] on input "Hình thức thanh toán" at bounding box center [791, 302] width 110 height 20
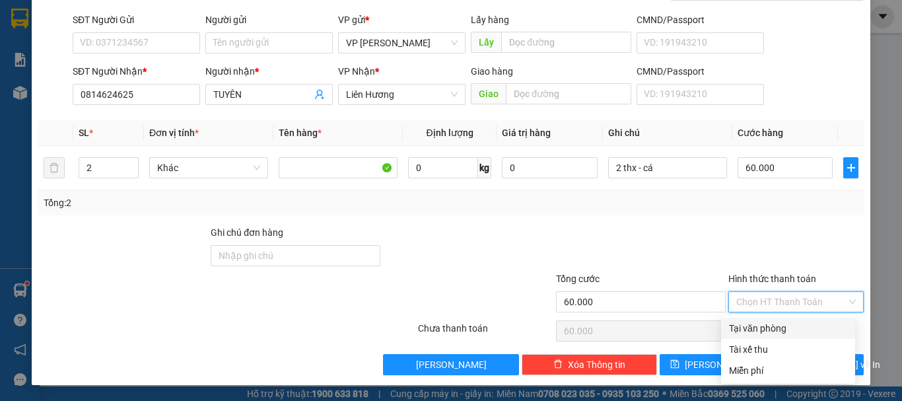
click at [776, 320] on div "Tại văn phòng" at bounding box center [788, 328] width 134 height 21
type input "0"
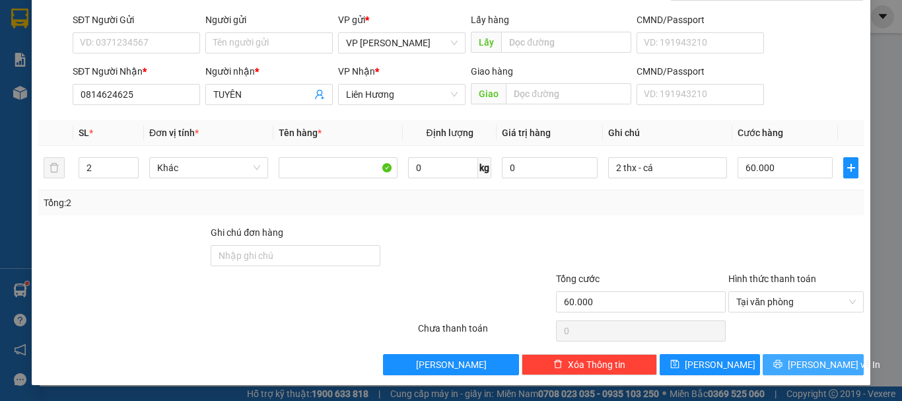
click at [799, 358] on span "[PERSON_NAME] và In" at bounding box center [834, 364] width 92 height 15
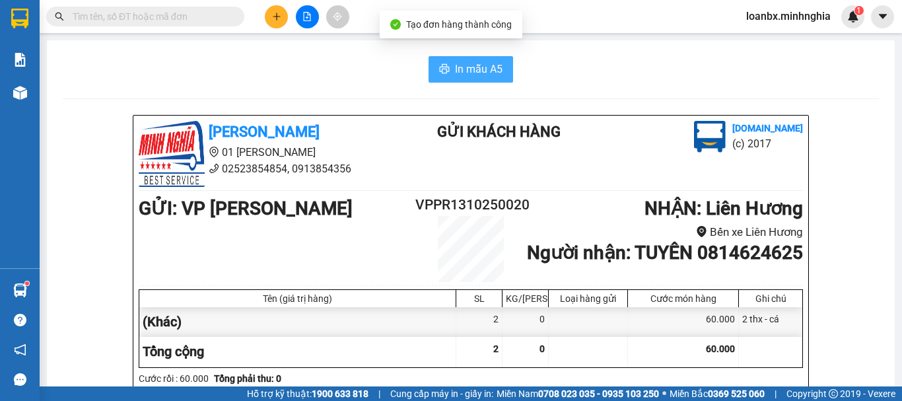
click at [467, 69] on span "In mẫu A5" at bounding box center [479, 69] width 48 height 17
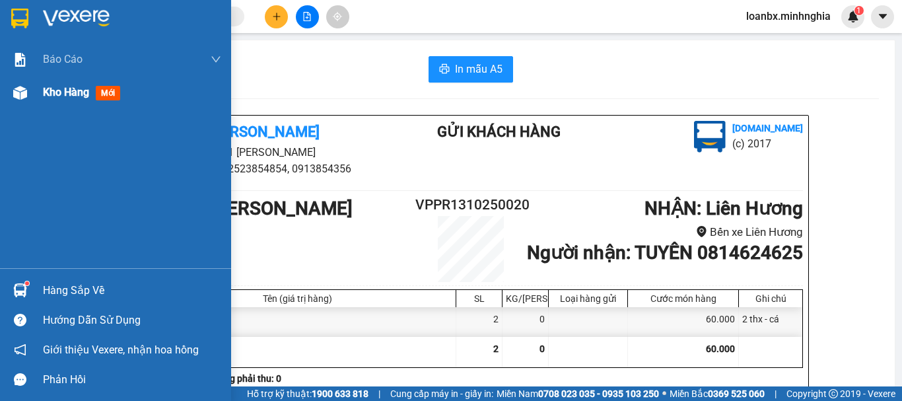
drag, startPoint x: 17, startPoint y: 104, endPoint x: 31, endPoint y: 100, distance: 14.9
click at [17, 104] on div at bounding box center [20, 92] width 23 height 23
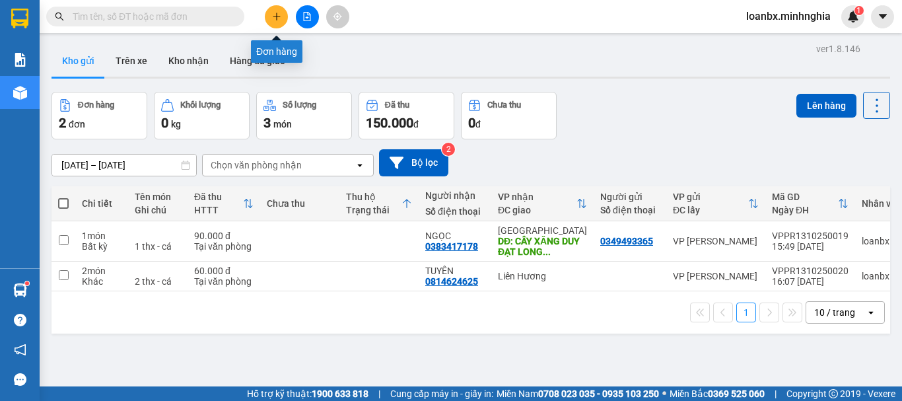
click at [276, 17] on icon "plus" at bounding box center [276, 16] width 9 height 9
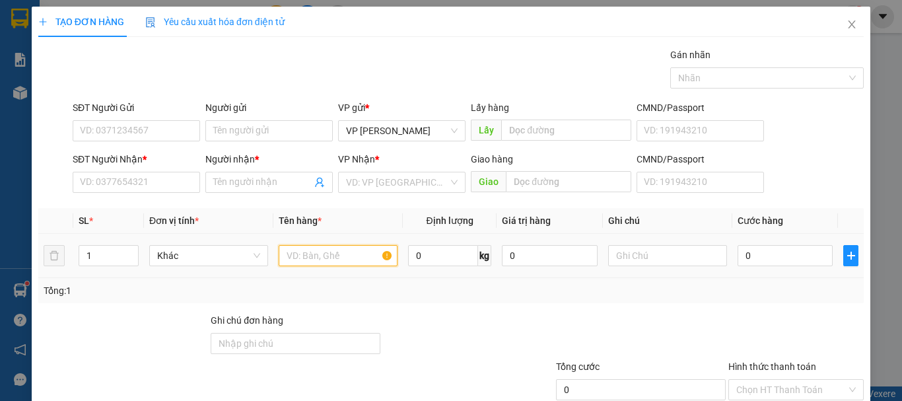
click at [310, 263] on input "text" at bounding box center [338, 255] width 119 height 21
type input "816"
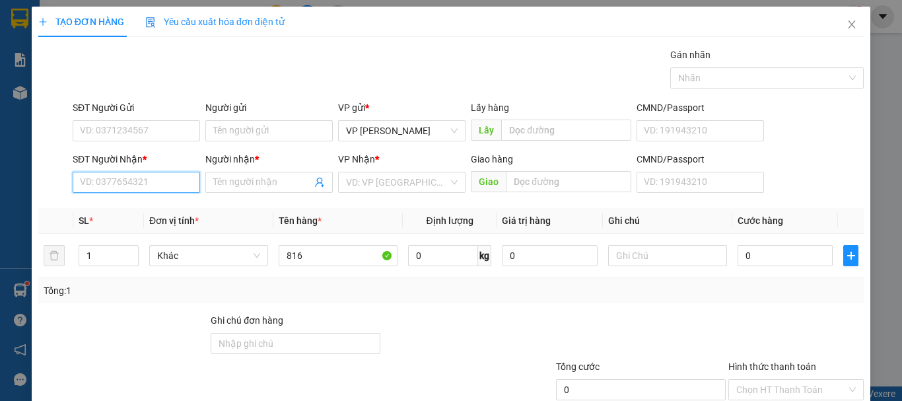
click at [116, 186] on input "SĐT Người Nhận *" at bounding box center [136, 182] width 127 height 21
type input "0359591246"
click at [162, 208] on div "0359591246 - ĐÔNG" at bounding box center [135, 208] width 110 height 15
type input "ĐÔNG"
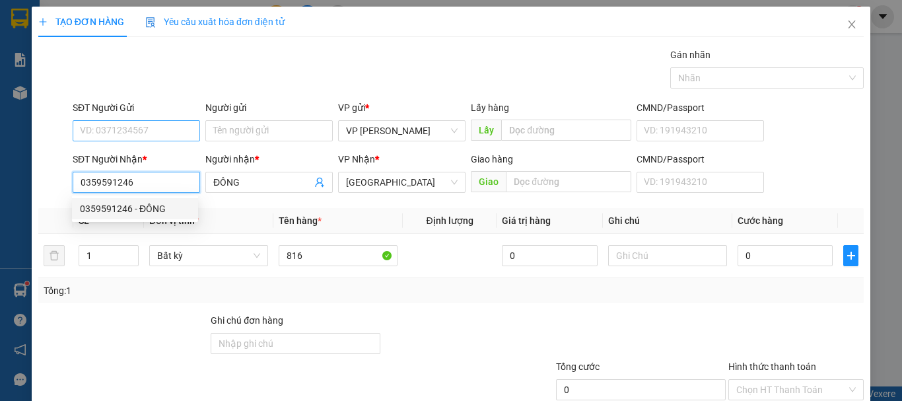
type input "0359591246"
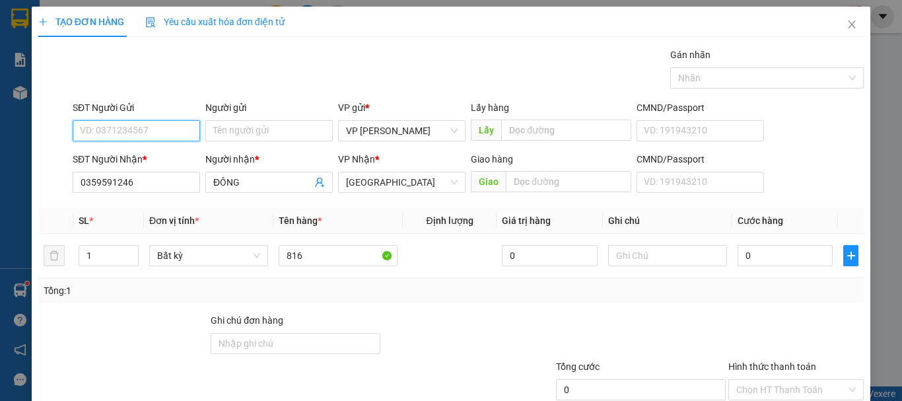
click at [136, 127] on input "SĐT Người Gửi" at bounding box center [136, 130] width 127 height 21
type input "0963028381"
drag, startPoint x: 604, startPoint y: 240, endPoint x: 609, endPoint y: 245, distance: 7.5
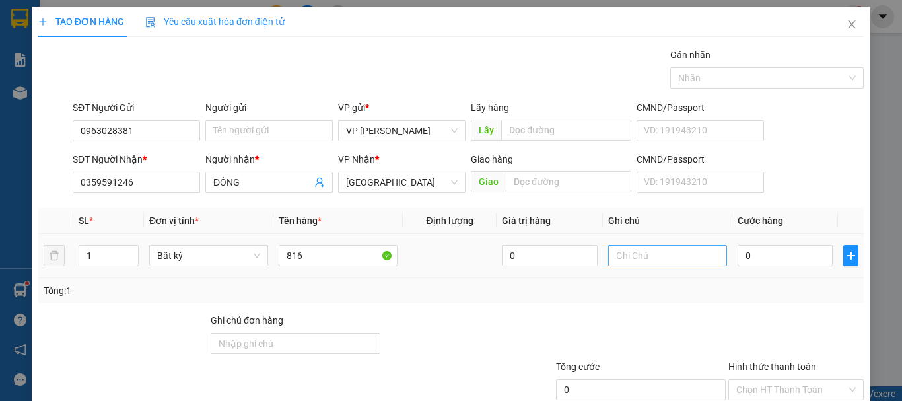
click at [605, 240] on td at bounding box center [667, 256] width 129 height 44
click at [611, 247] on input "text" at bounding box center [667, 255] width 119 height 21
type input "1 BÌA - HS"
click at [762, 261] on input "0" at bounding box center [784, 255] width 95 height 21
type input "3"
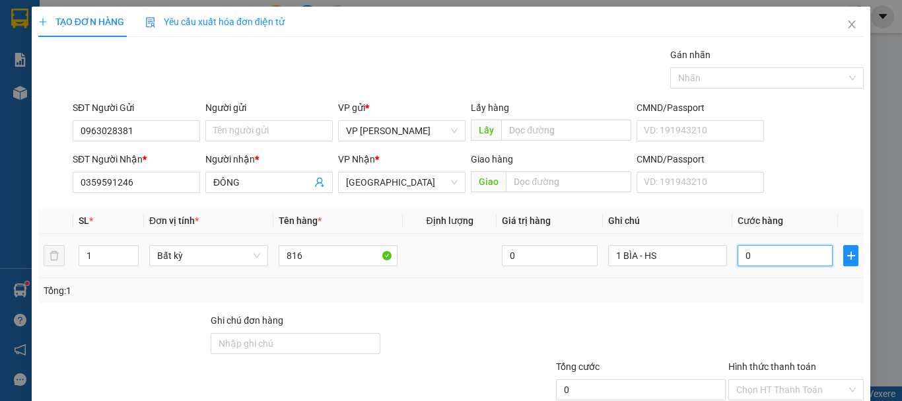
type input "3"
type input "30"
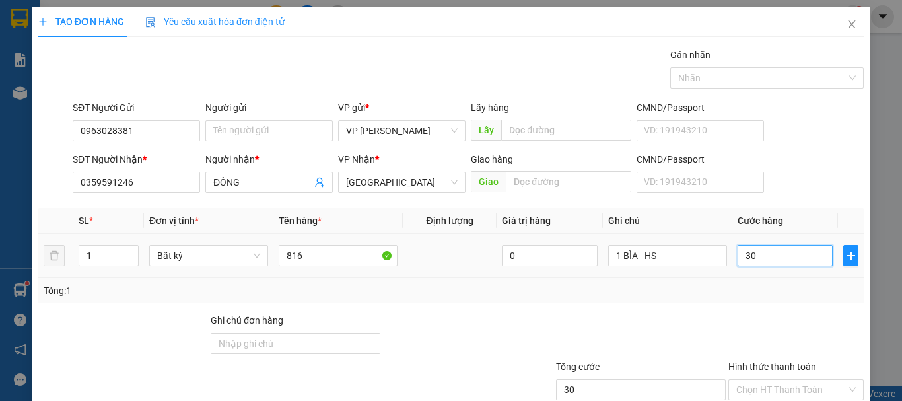
scroll to position [88, 0]
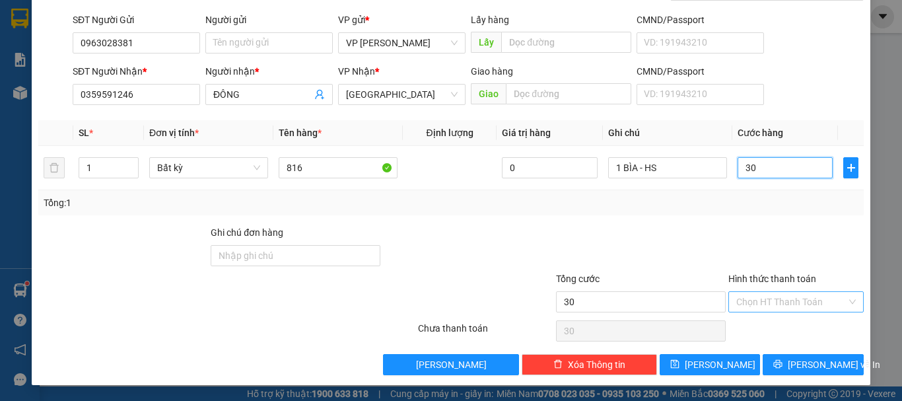
click at [772, 292] on div "Chọn HT Thanh Toán" at bounding box center [795, 301] width 135 height 21
type input "30.000"
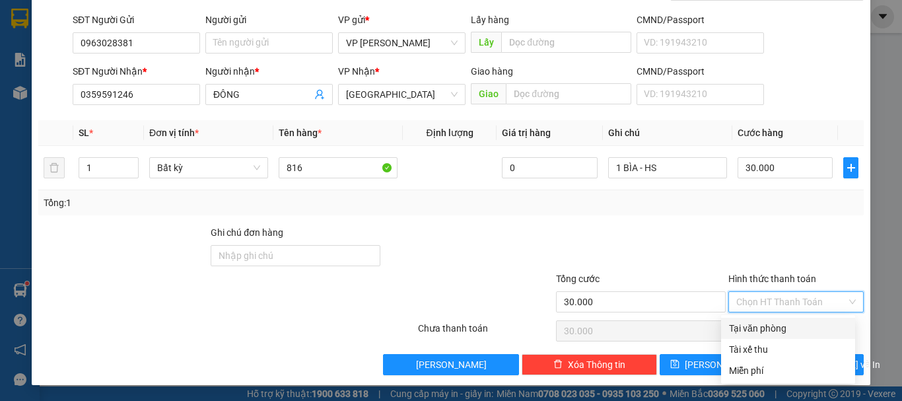
drag, startPoint x: 773, startPoint y: 301, endPoint x: 774, endPoint y: 316, distance: 14.6
click at [774, 310] on input "Hình thức thanh toán" at bounding box center [791, 302] width 110 height 20
click at [774, 320] on div "Tại văn phòng" at bounding box center [788, 328] width 134 height 21
type input "0"
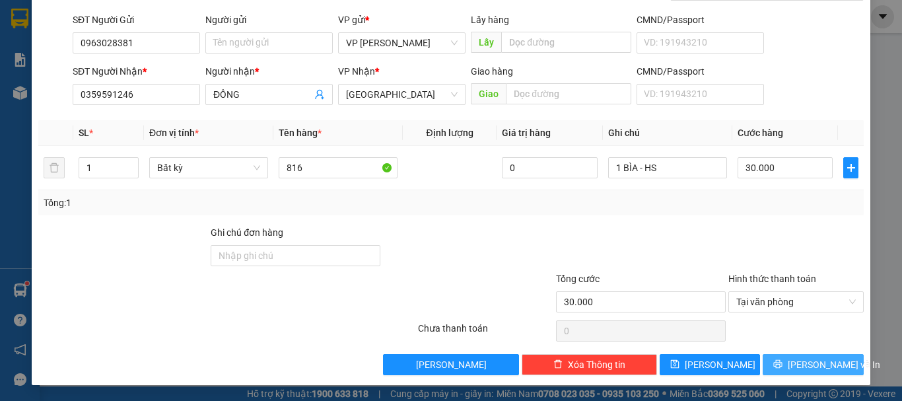
drag, startPoint x: 783, startPoint y: 351, endPoint x: 788, endPoint y: 358, distance: 8.6
click at [784, 353] on div "Transit Pickup Surcharge Ids Transit Deliver Surcharge Ids Transit Deliver Surc…" at bounding box center [450, 167] width 825 height 415
drag, startPoint x: 792, startPoint y: 362, endPoint x: 788, endPoint y: 351, distance: 11.3
click at [792, 362] on button "[PERSON_NAME] và In" at bounding box center [812, 364] width 101 height 21
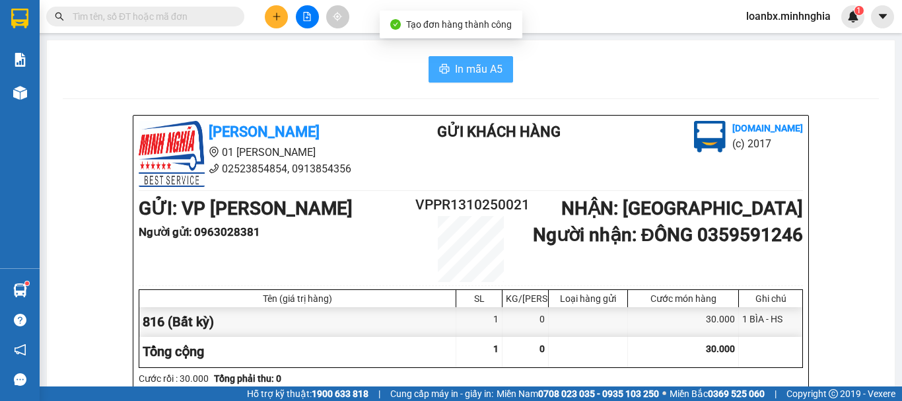
click at [487, 72] on span "In mẫu A5" at bounding box center [479, 69] width 48 height 17
